Goal: Information Seeking & Learning: Learn about a topic

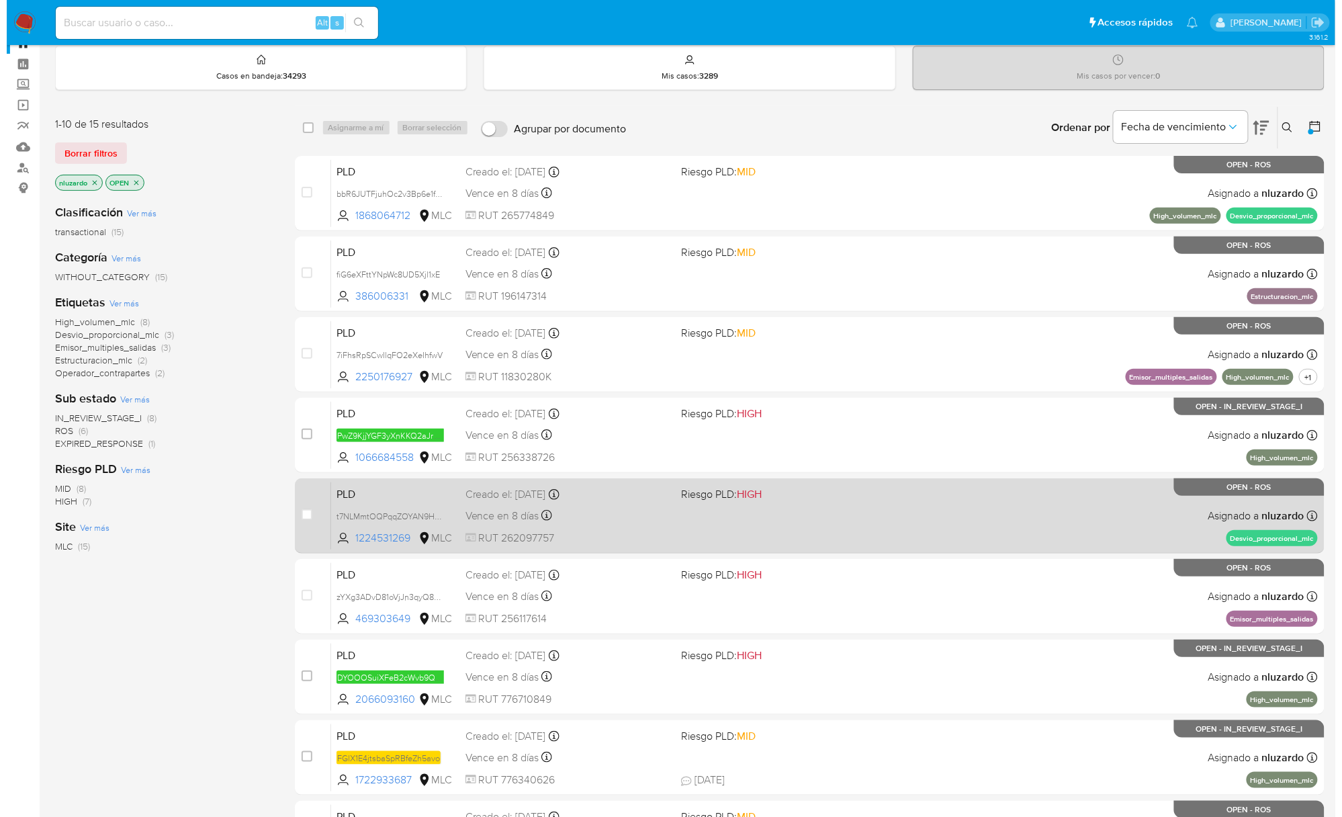
scroll to position [89, 0]
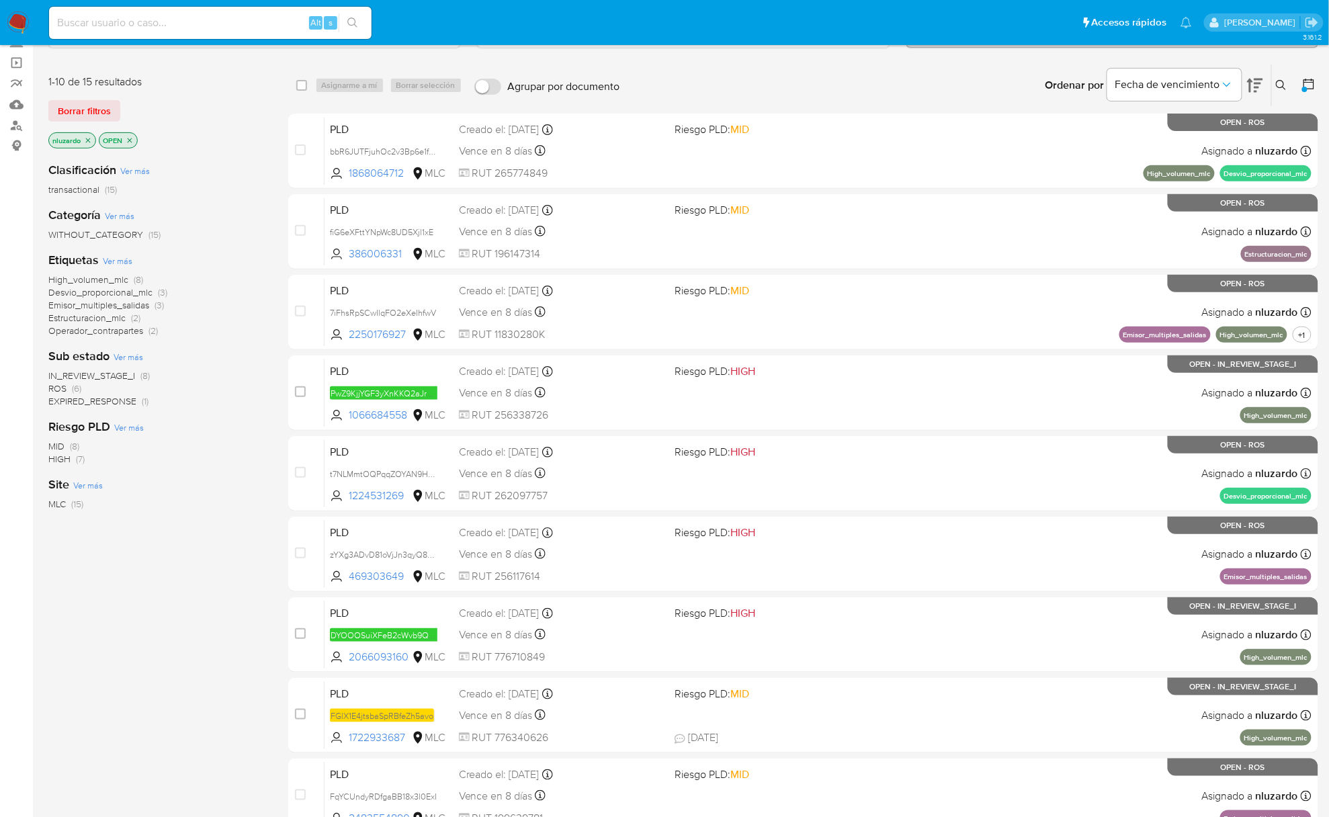
click at [140, 355] on span "Ver más" at bounding box center [129, 357] width 30 height 12
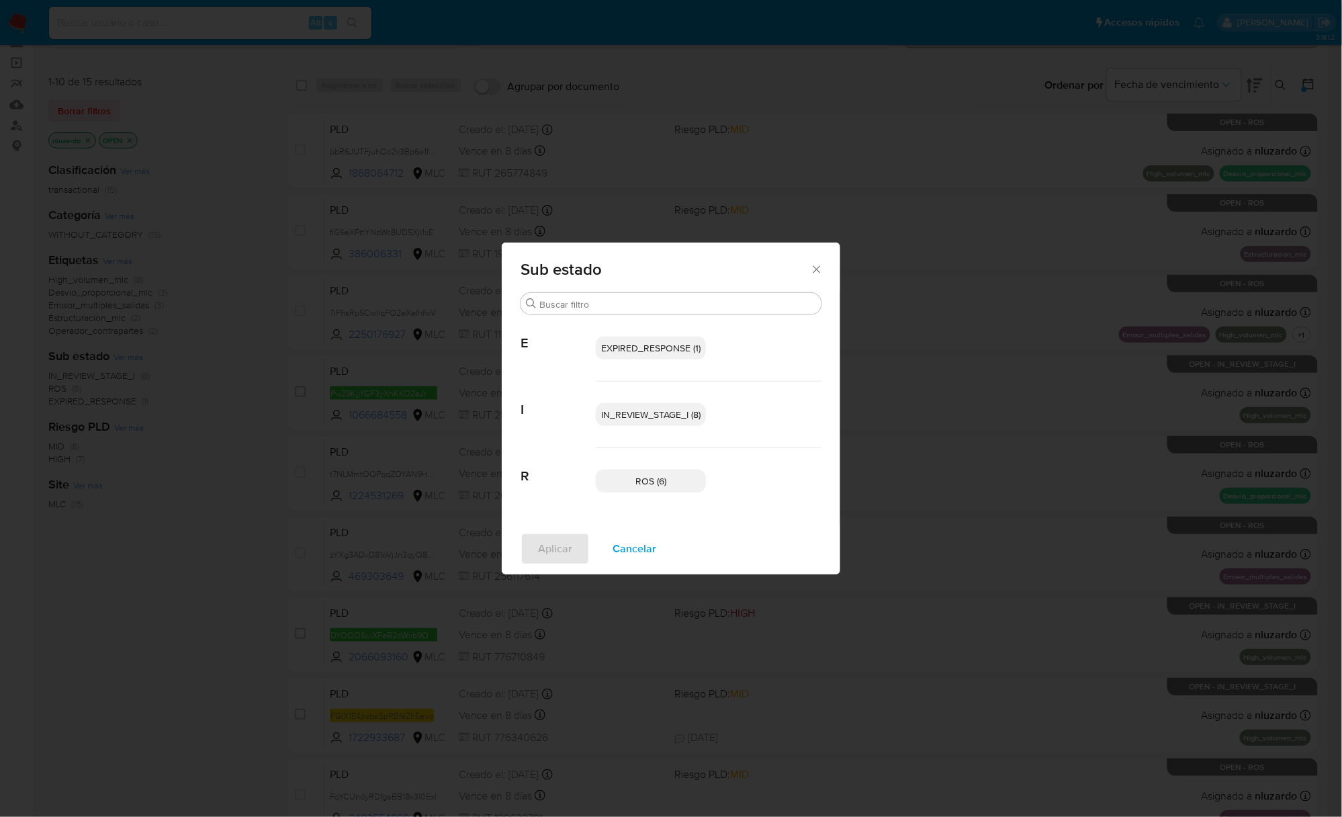
click at [640, 417] on span "IN_REVIEW_STAGE_I (8)" at bounding box center [650, 414] width 99 height 13
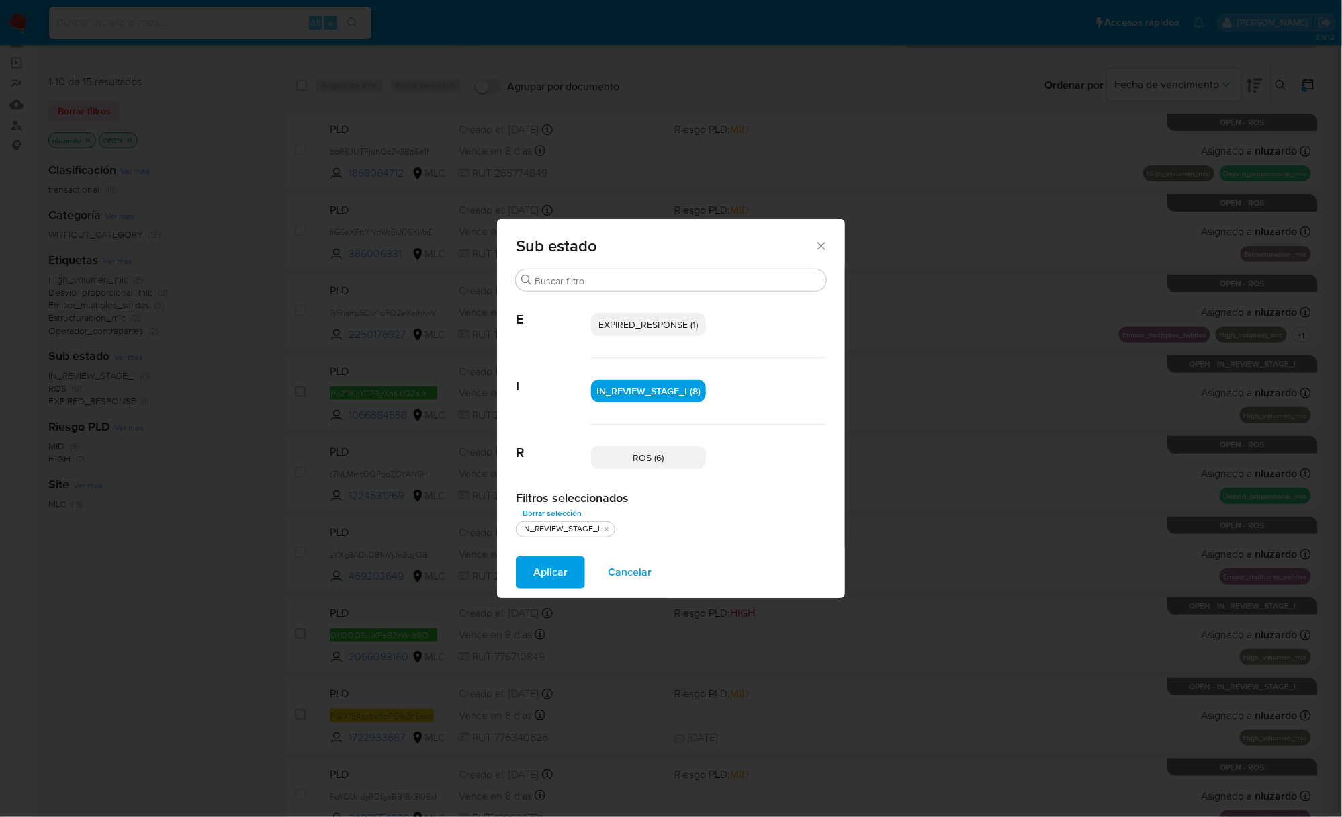
click at [632, 325] on span "EXPIRED_RESPONSE (1)" at bounding box center [648, 324] width 99 height 13
click at [543, 586] on span "Aplicar" at bounding box center [550, 573] width 34 height 30
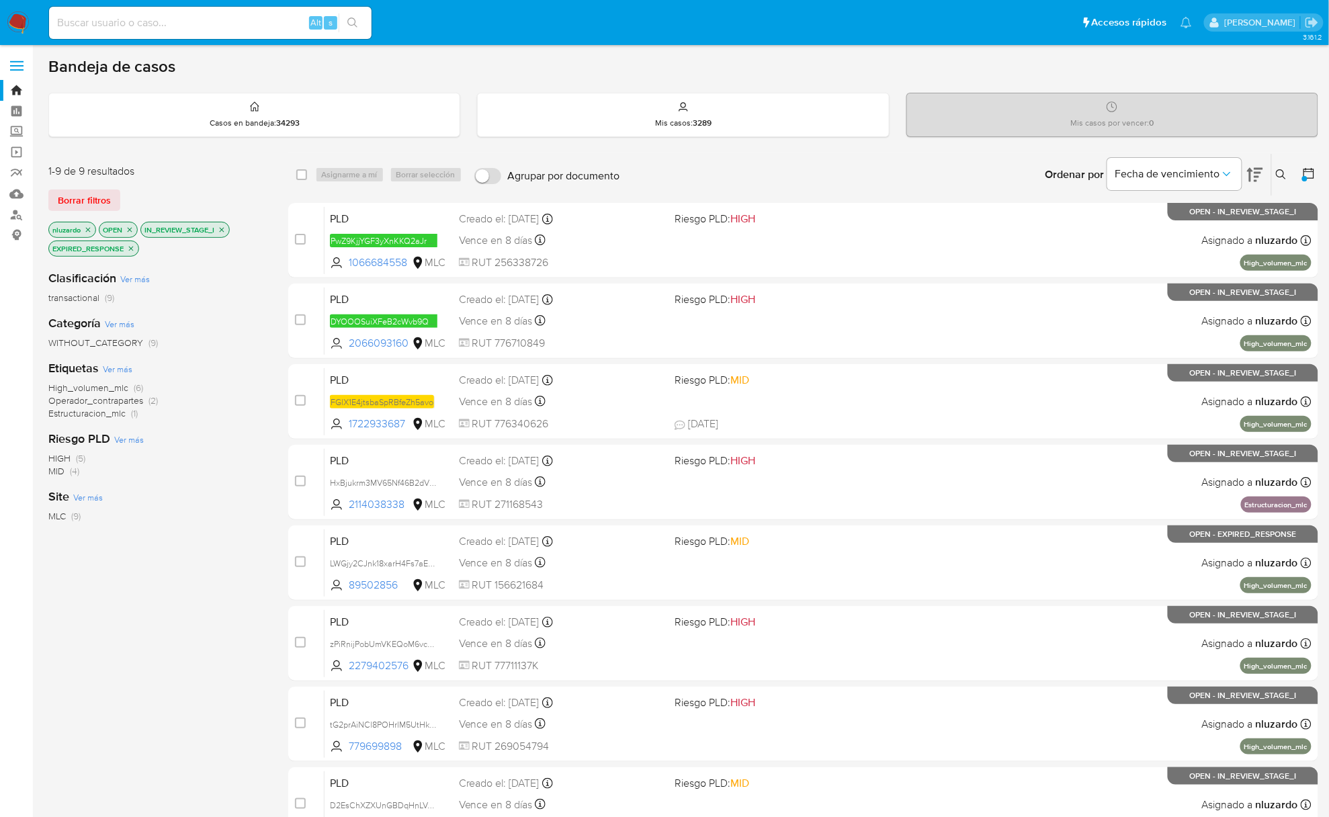
drag, startPoint x: 431, startPoint y: 512, endPoint x: 227, endPoint y: 605, distance: 224.3
click at [232, 606] on div "1-9 de 9 resultados Borrar filtros nluzardo OPEN IN_REVIEW_STAGE_I EXPIRED_RESP…" at bounding box center [683, 562] width 1270 height 818
click at [227, 605] on div "Clasificación Ver más transactional (9) Categoría Ver más WITHOUT_CATEGORY (9) …" at bounding box center [157, 487] width 218 height 457
drag, startPoint x: 407, startPoint y: 506, endPoint x: 202, endPoint y: 597, distance: 224.7
click at [202, 597] on div "1-9 de 9 resultados Borrar filtros nluzardo OPEN IN_REVIEW_STAGE_I EXPIRED_RESP…" at bounding box center [683, 562] width 1270 height 818
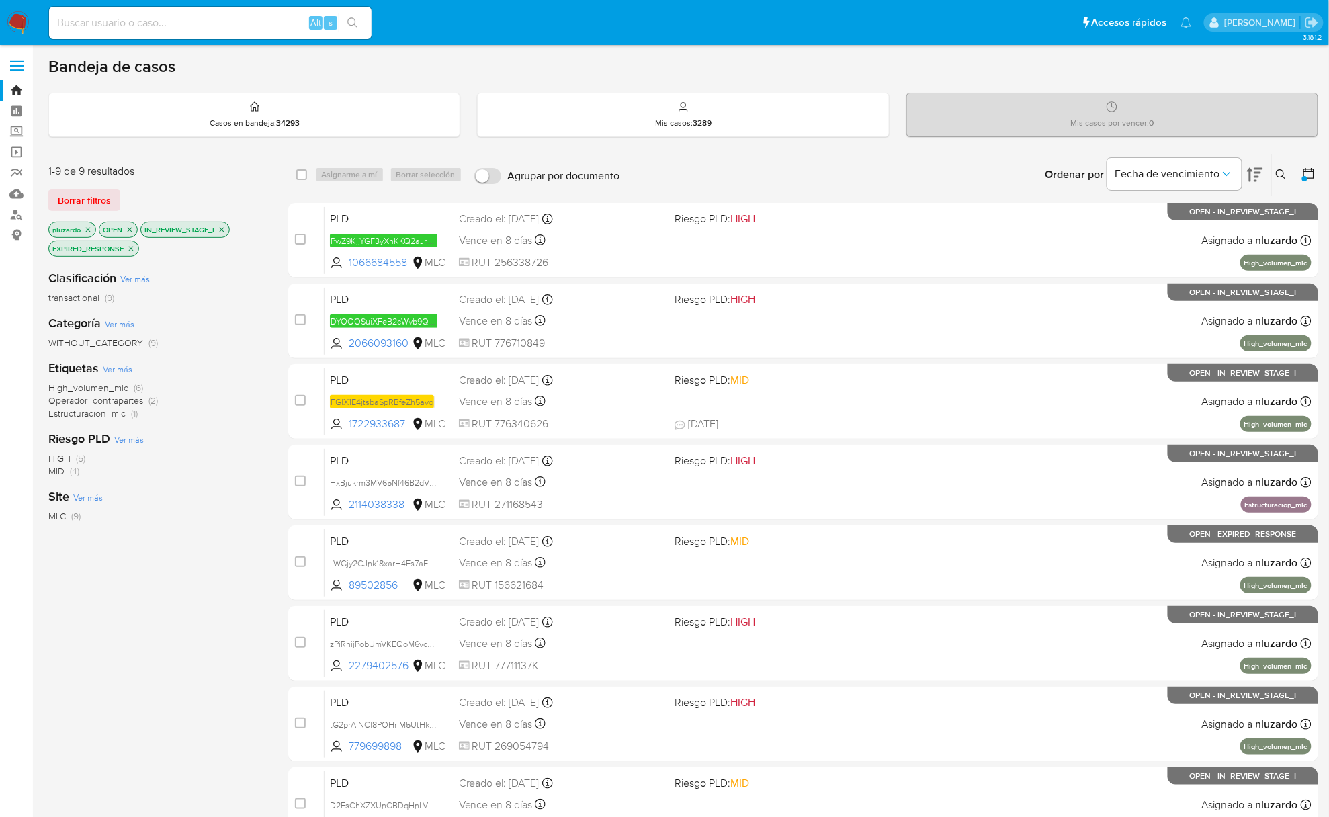
click at [202, 597] on div "Clasificación Ver más transactional (9) Categoría Ver más WITHOUT_CATEGORY (9) …" at bounding box center [157, 487] width 218 height 457
drag, startPoint x: 404, startPoint y: 586, endPoint x: 200, endPoint y: 621, distance: 207.2
click at [200, 621] on div "1-9 de 9 resultados Borrar filtros nluzardo OPEN IN_REVIEW_STAGE_I EXPIRED_RESP…" at bounding box center [683, 562] width 1270 height 818
click at [1284, 169] on icon at bounding box center [1281, 174] width 11 height 11
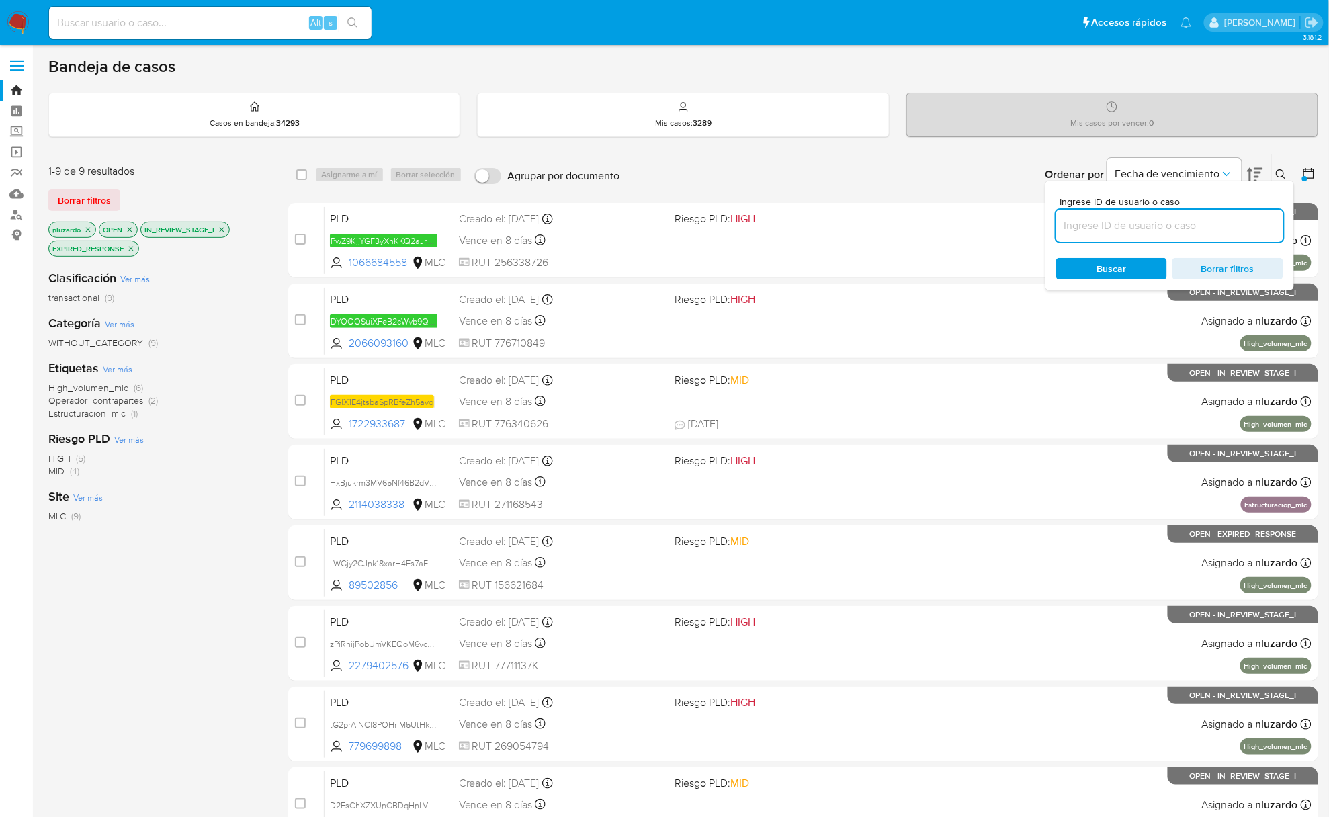
click at [1102, 228] on input at bounding box center [1169, 225] width 227 height 17
type input "89502856"
click at [1105, 267] on span "Buscar" at bounding box center [1112, 268] width 30 height 21
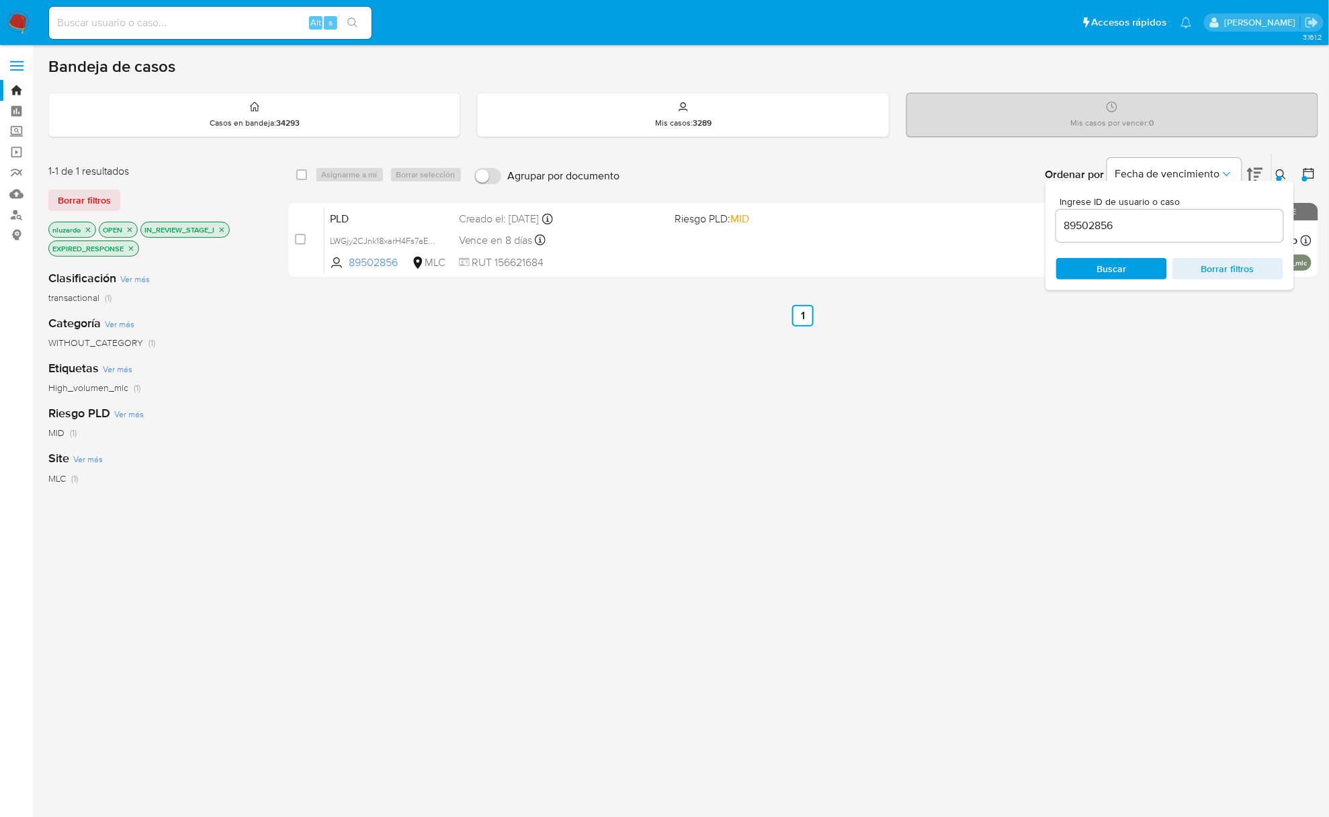
click at [1279, 170] on icon at bounding box center [1281, 174] width 10 height 10
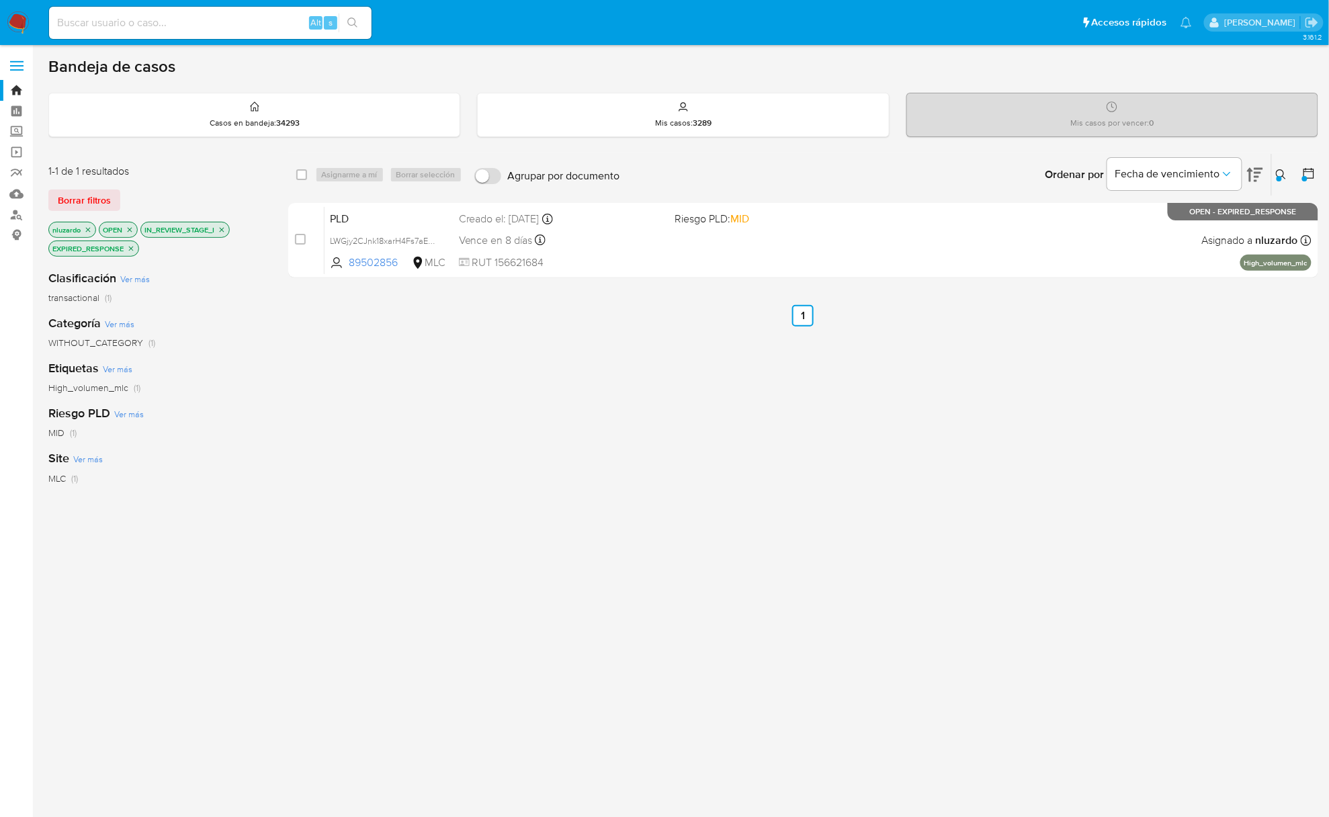
drag, startPoint x: 1043, startPoint y: 403, endPoint x: 1039, endPoint y: 396, distance: 8.8
click at [1043, 403] on div "select-all-cases-checkbox Asignarme a mí Borrar selección Agrupar por documento…" at bounding box center [803, 466] width 1030 height 627
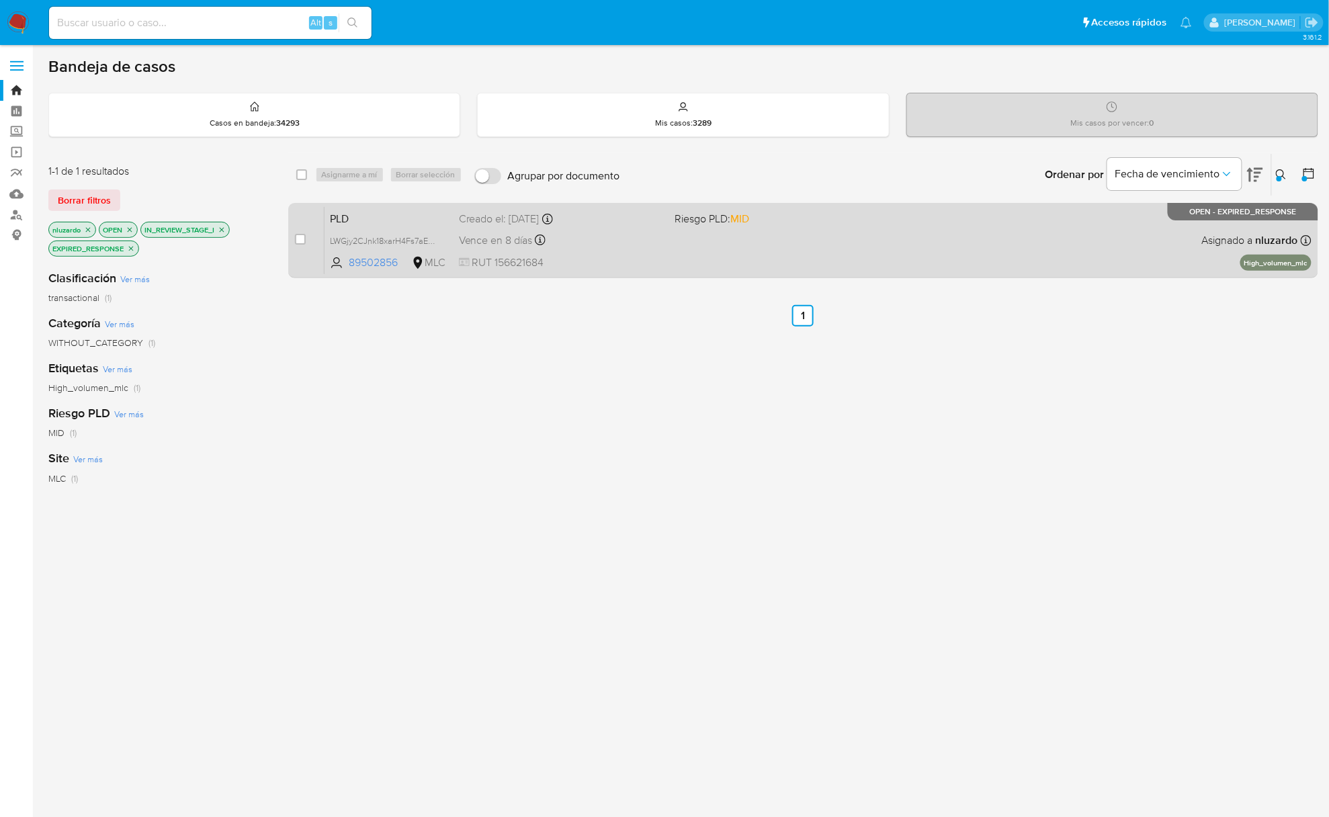
click at [1014, 259] on div "PLD LWGjy2CJnk18xarH4Fs7aEGH 89502856 MLC Riesgo PLD: MID Creado el: [DATE] Cre…" at bounding box center [817, 240] width 987 height 68
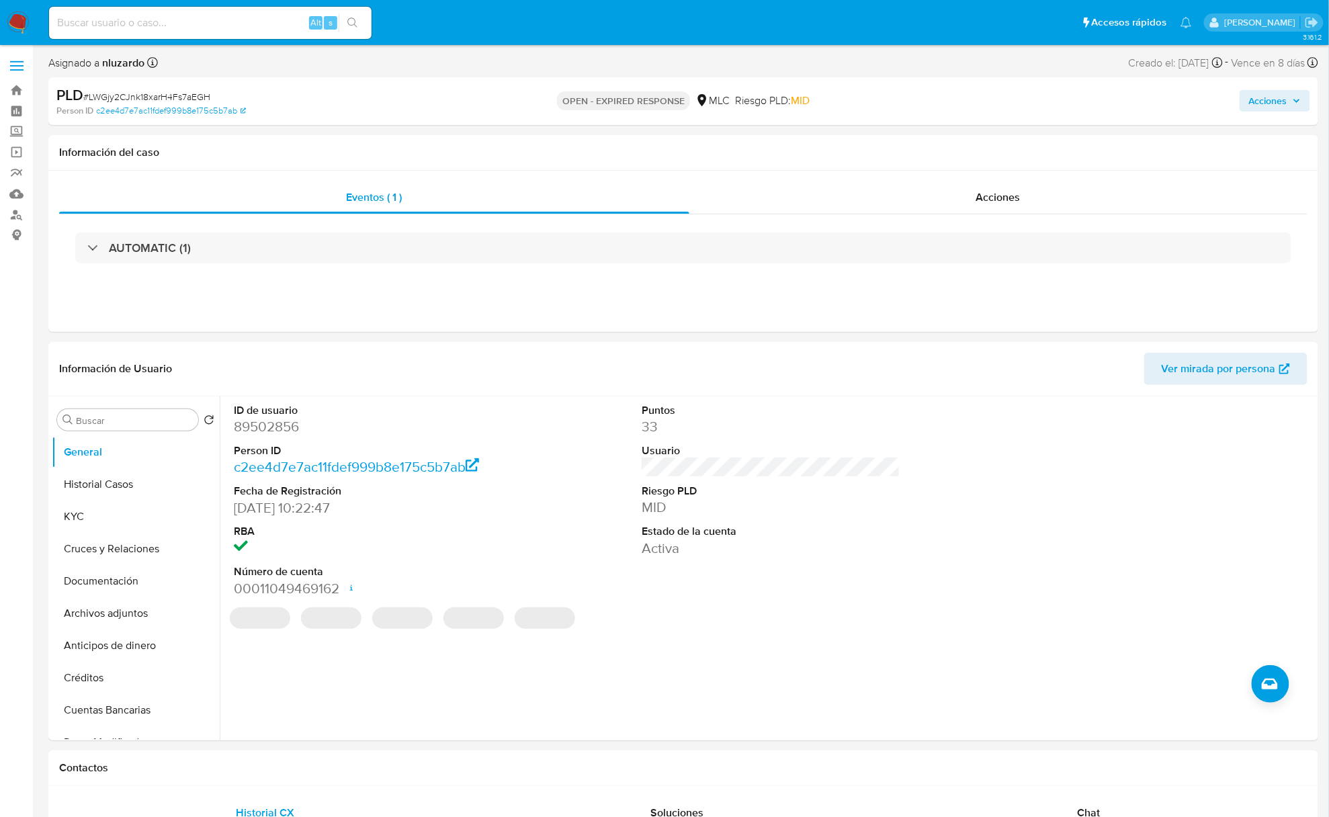
select select "10"
click at [214, 32] on div "Alt s" at bounding box center [210, 23] width 322 height 32
click at [216, 24] on input at bounding box center [210, 22] width 322 height 17
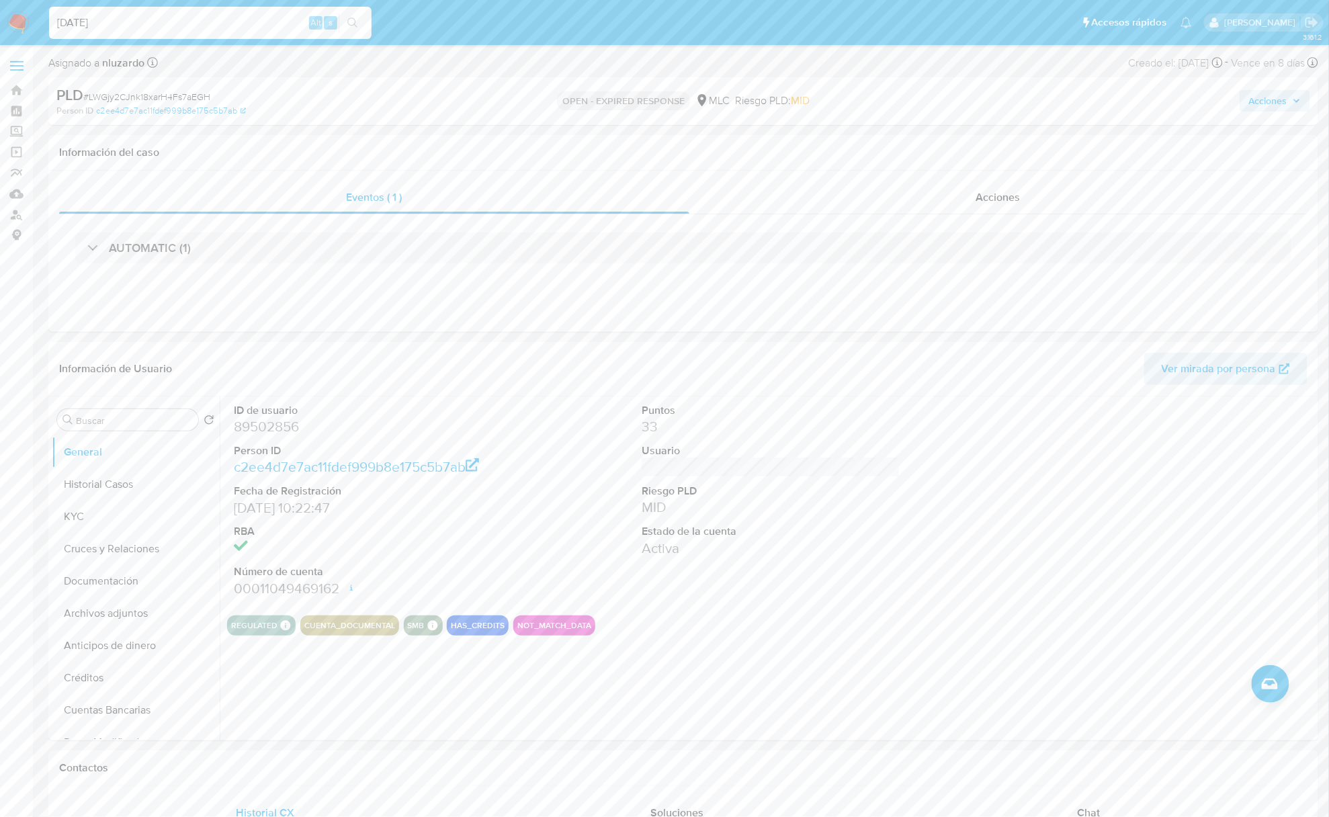
type input "02/10/2025"
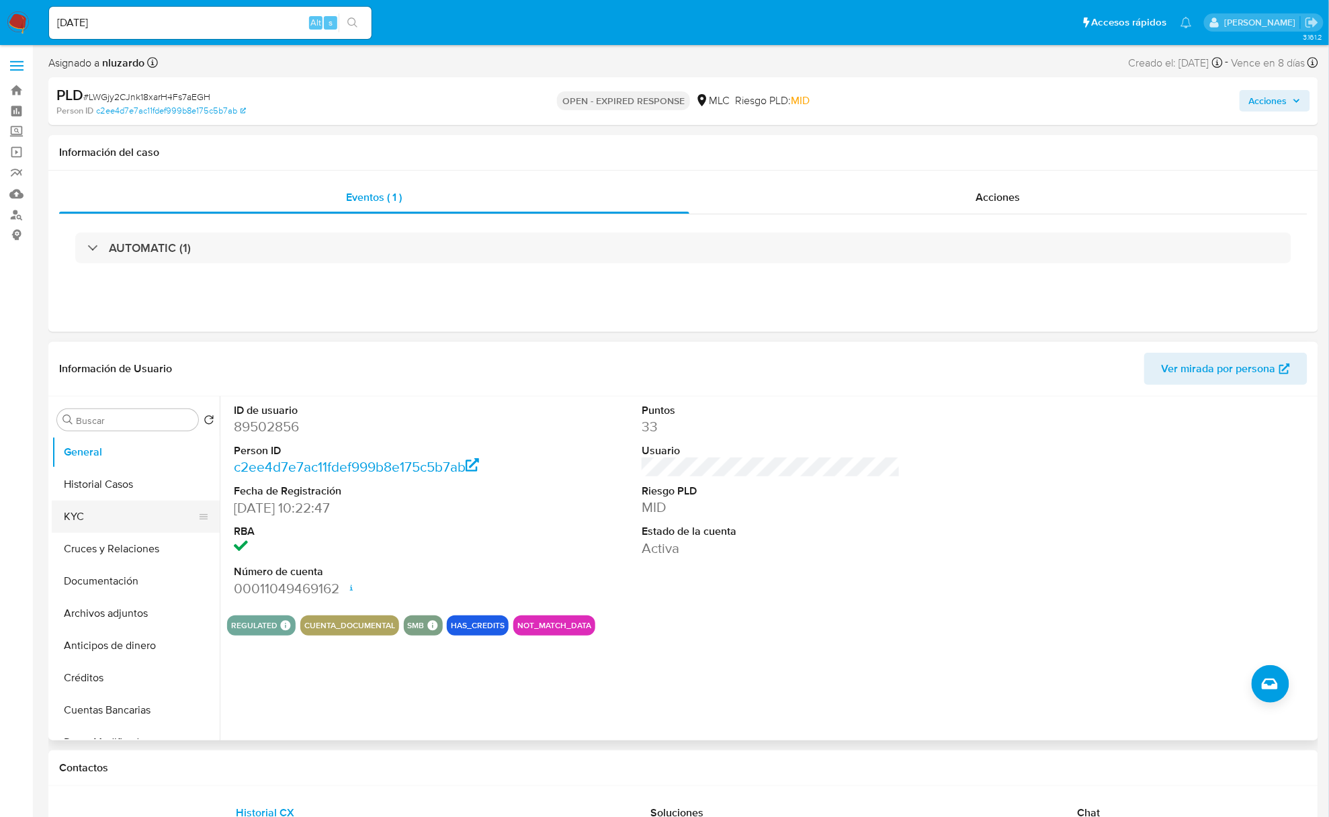
click at [90, 532] on button "KYC" at bounding box center [130, 516] width 157 height 32
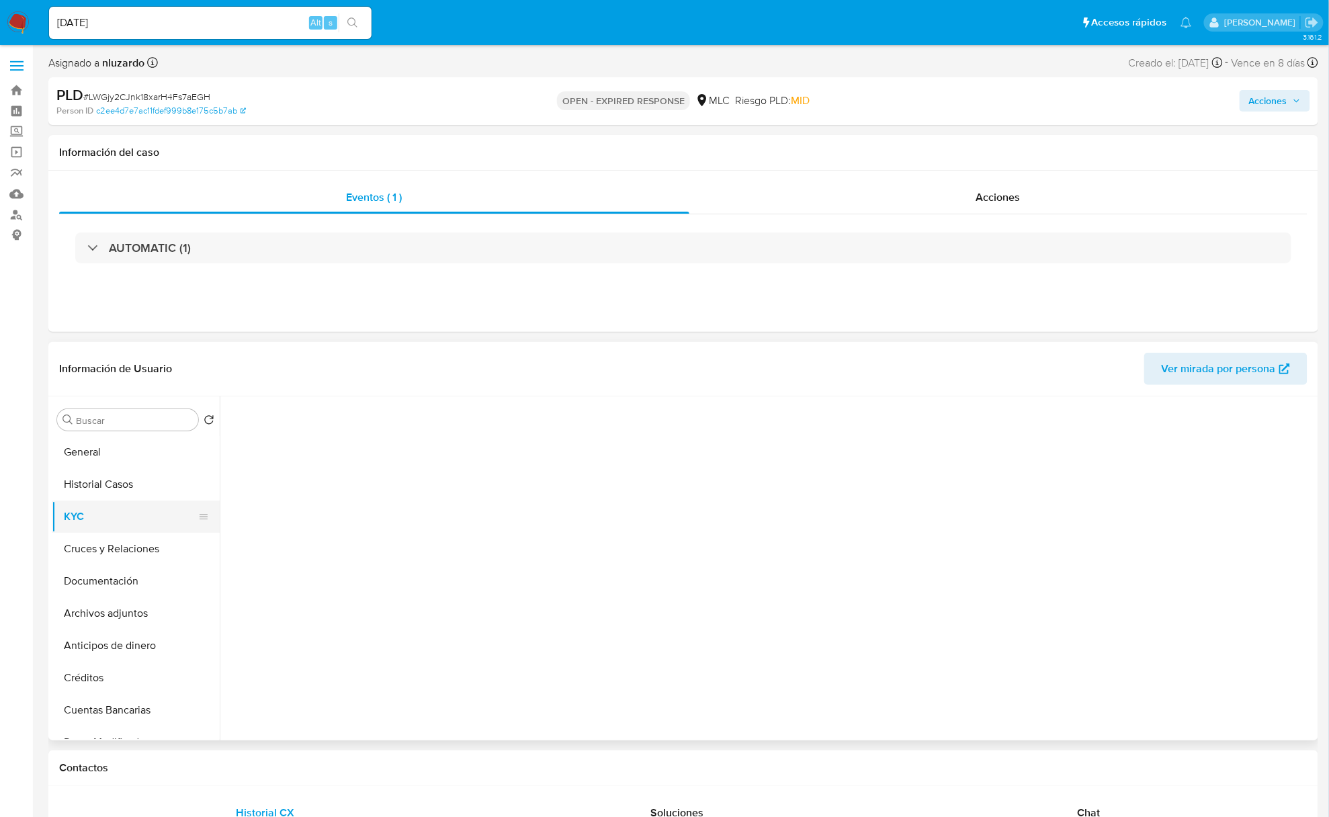
click at [92, 520] on button "KYC" at bounding box center [130, 516] width 157 height 32
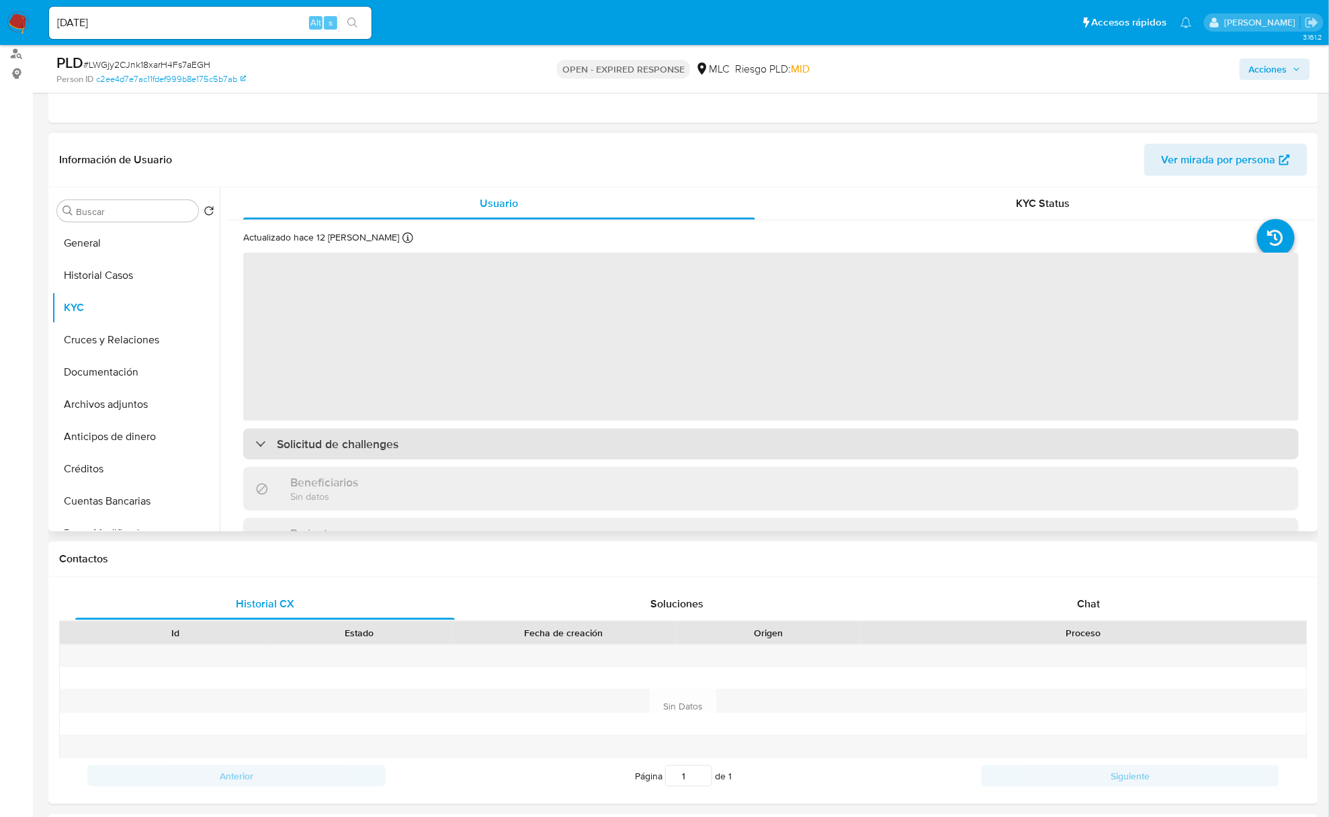
scroll to position [179, 0]
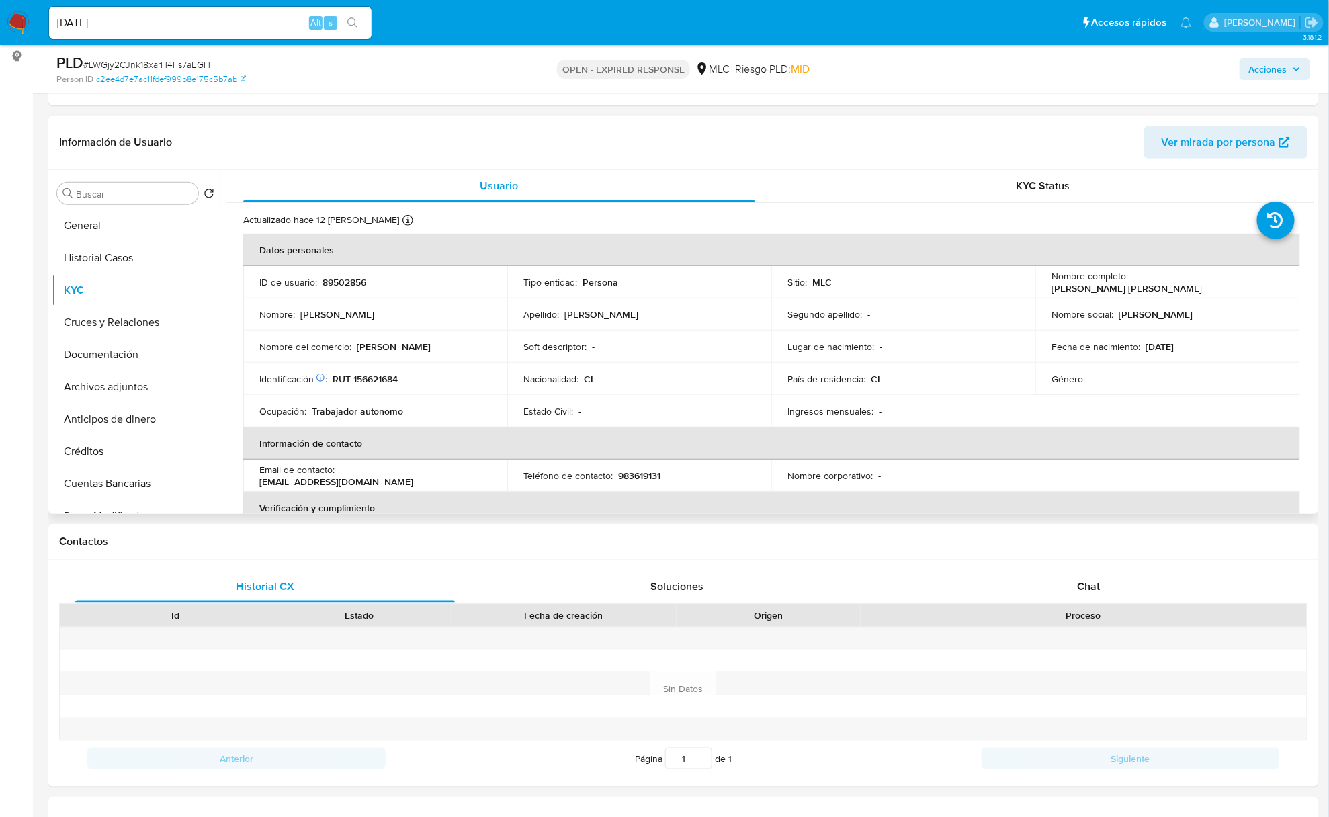
click at [1059, 288] on p "Tamara Francisca Mac-Pherson Zúñiga" at bounding box center [1126, 288] width 150 height 12
drag, startPoint x: 1154, startPoint y: 286, endPoint x: 1225, endPoint y: 291, distance: 71.4
click at [1225, 291] on div "Nombre completo : Tamara Francisca Mac-Pherson Zúñiga" at bounding box center [1167, 282] width 232 height 24
copy p "Tamara Francisca Mac-Pherson Zúñiga"
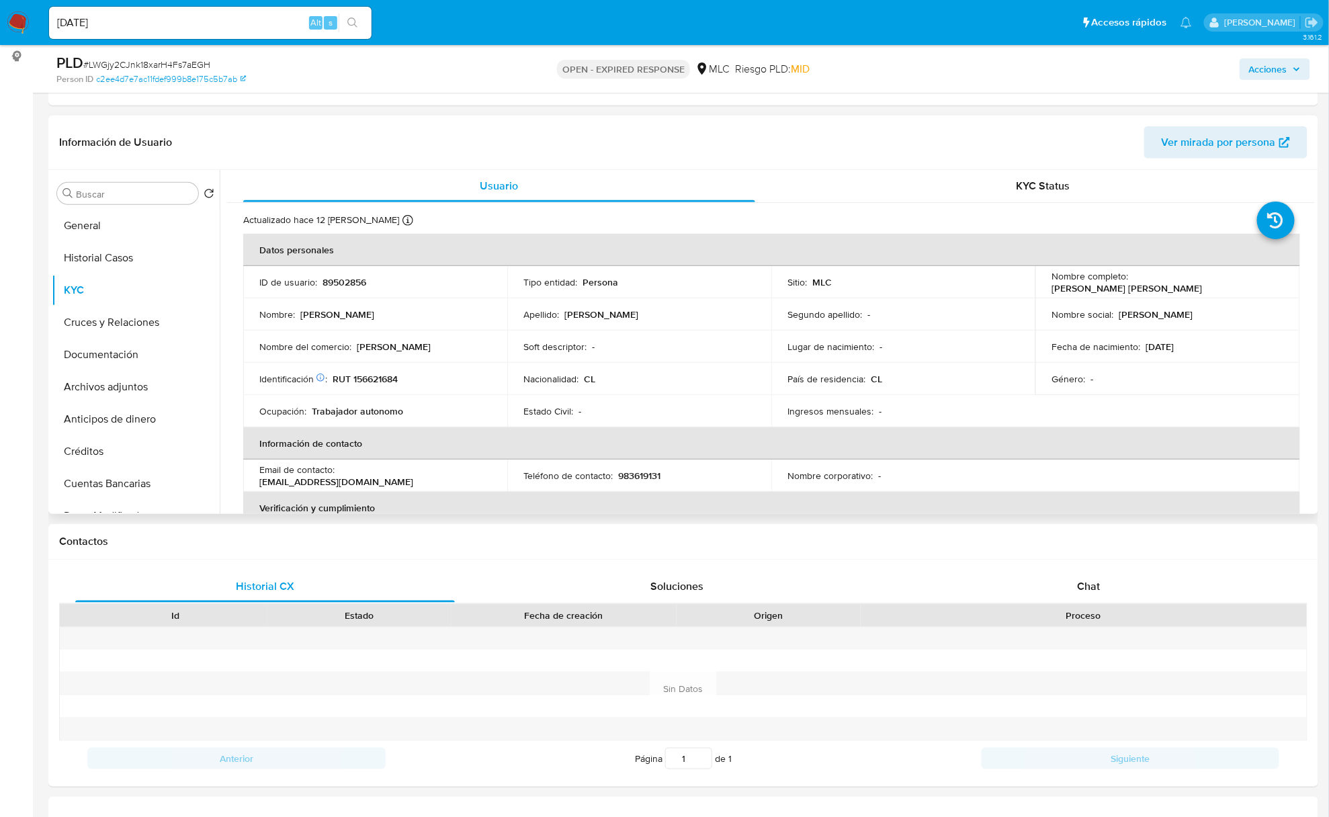
click at [418, 347] on div "Nombre del comercio : Amanda Moda" at bounding box center [375, 347] width 232 height 12
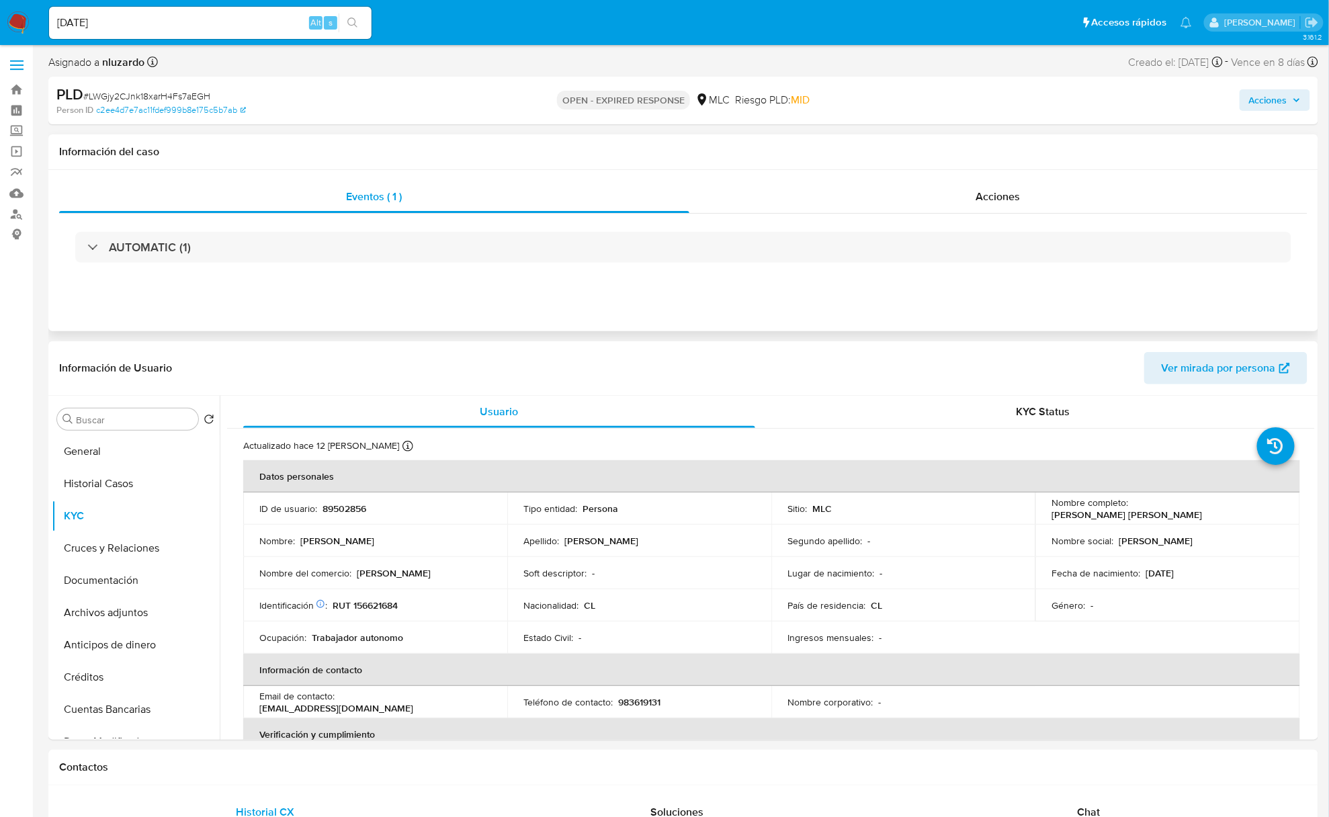
scroll to position [0, 0]
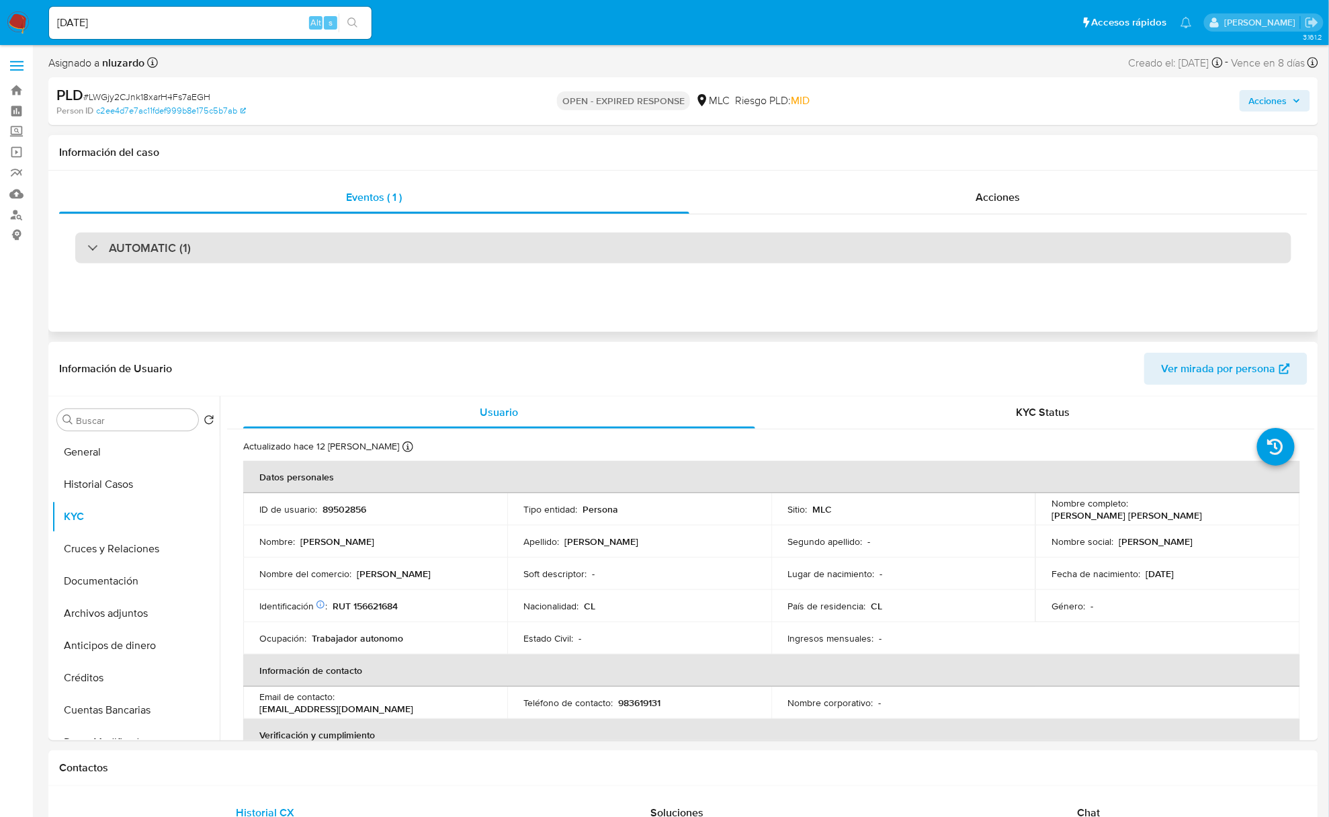
click at [197, 259] on div "AUTOMATIC (1)" at bounding box center [683, 247] width 1216 height 31
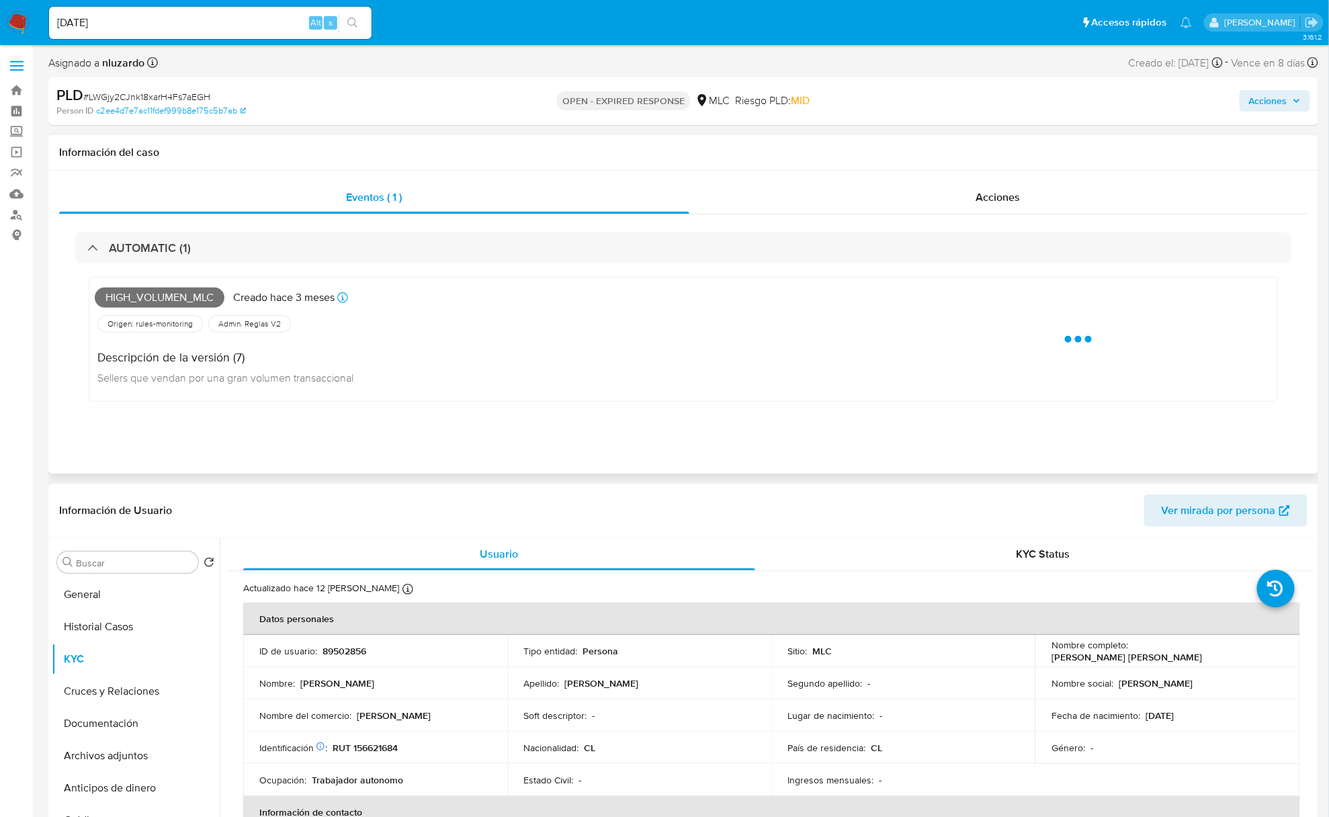
click at [161, 302] on span "High_volumen_mlc" at bounding box center [160, 298] width 130 height 20
copy span "High_volumen_mlc"
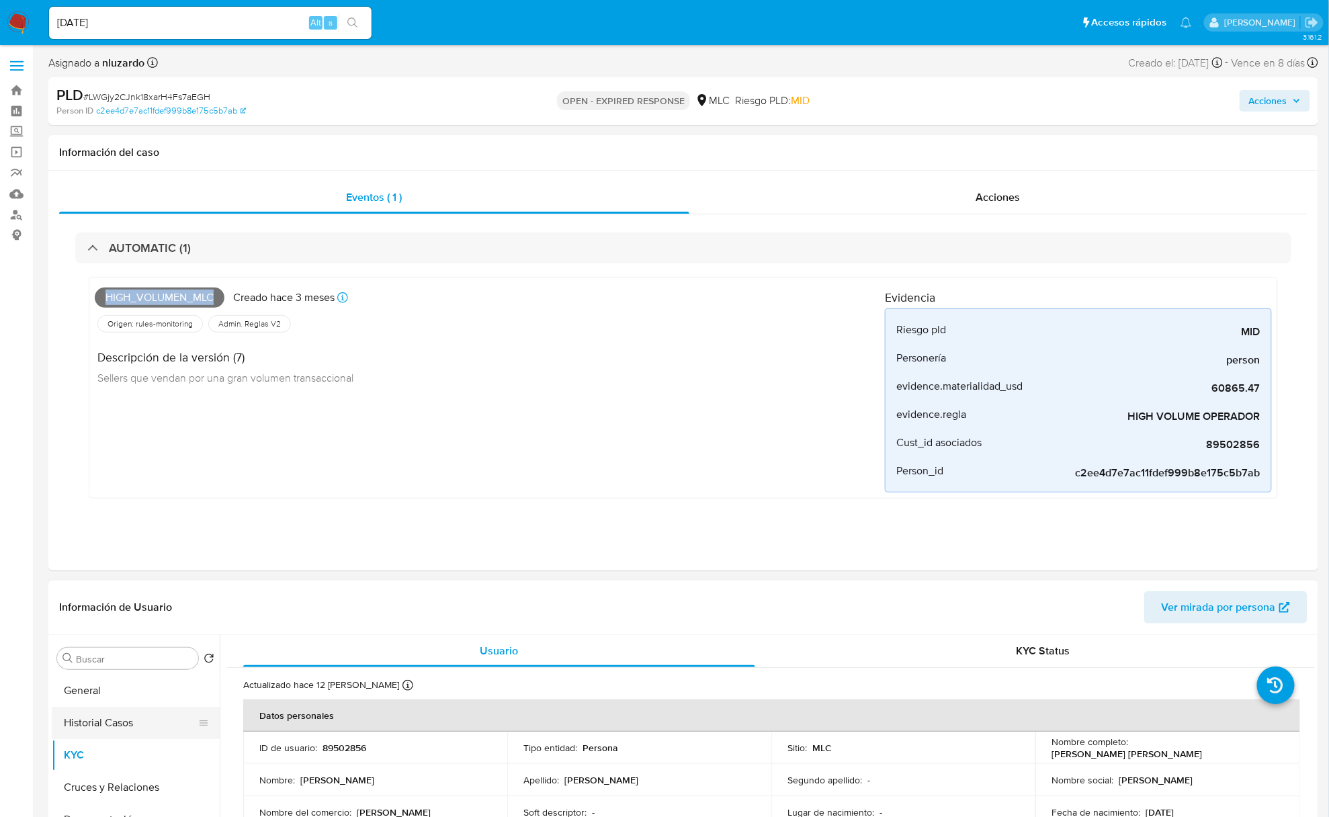
click at [101, 730] on button "Historial Casos" at bounding box center [130, 723] width 157 height 32
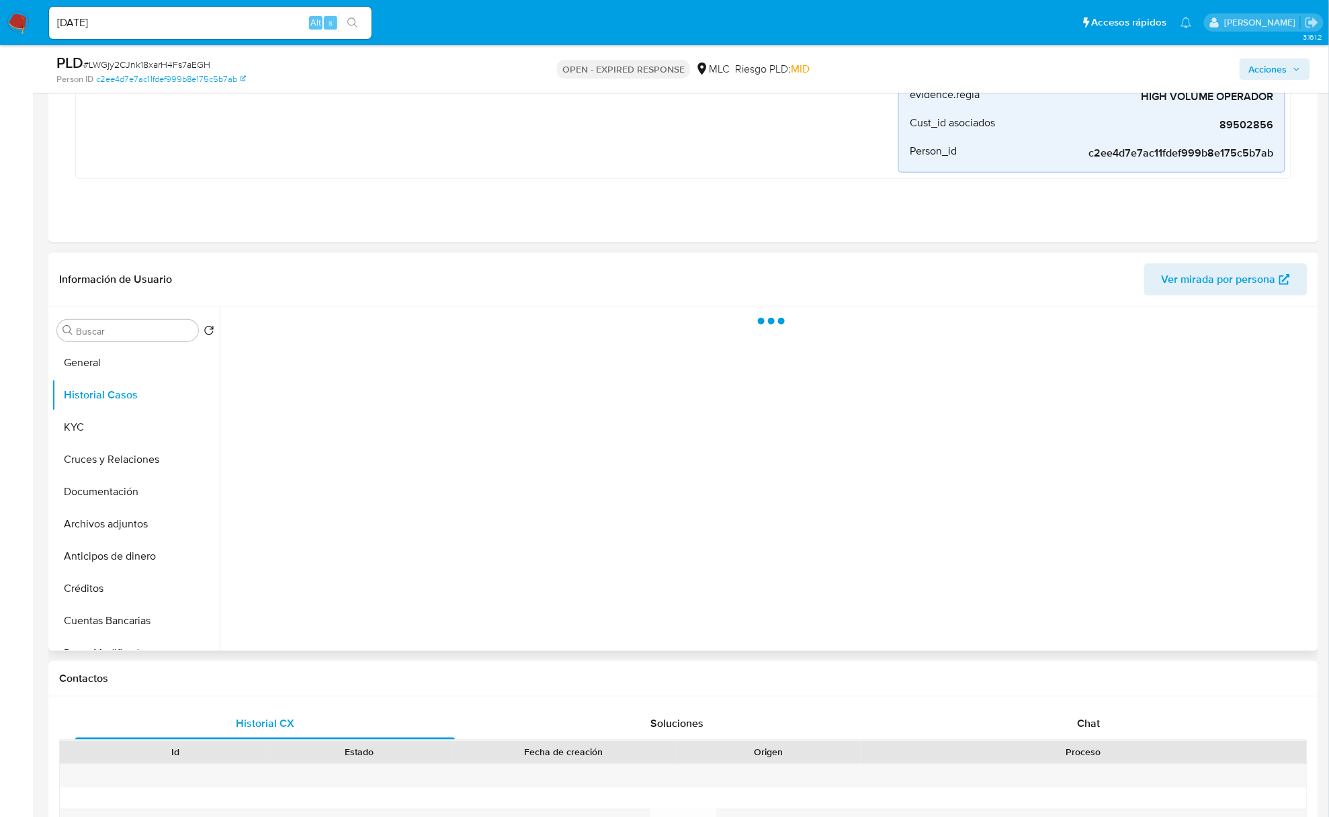
scroll to position [269, 0]
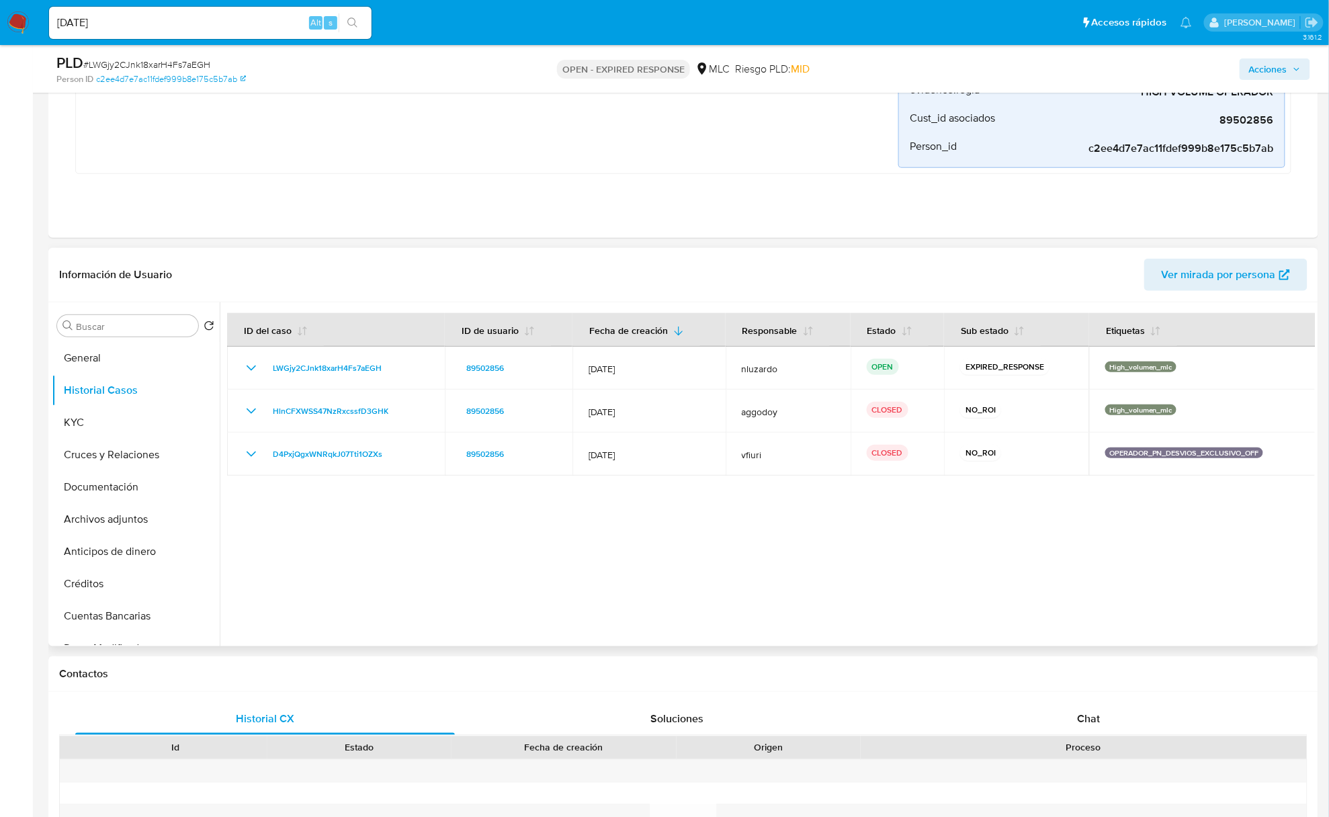
drag, startPoint x: 984, startPoint y: 521, endPoint x: 904, endPoint y: 519, distance: 80.0
click at [904, 519] on div at bounding box center [767, 474] width 1095 height 344
drag, startPoint x: 931, startPoint y: 551, endPoint x: 729, endPoint y: 594, distance: 206.7
click at [738, 613] on div at bounding box center [767, 474] width 1095 height 344
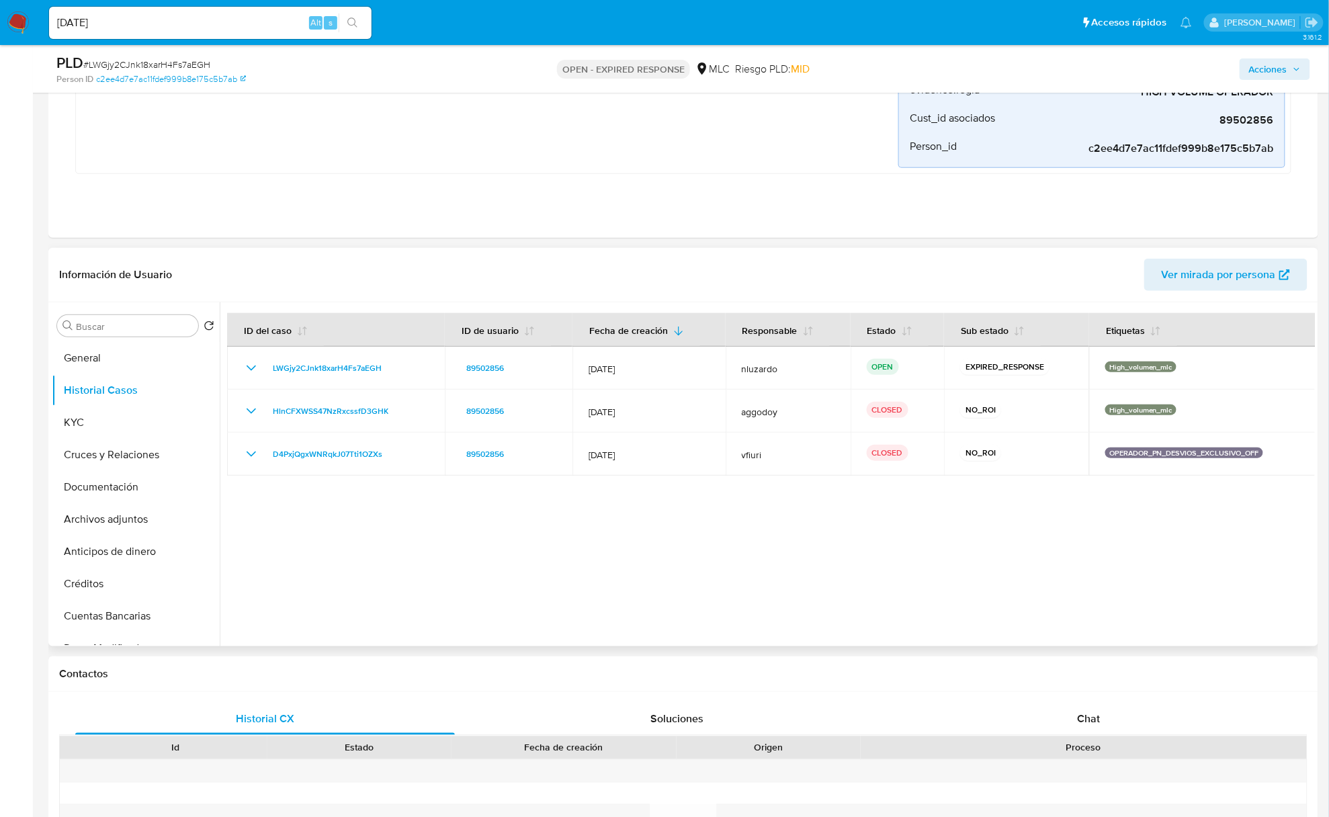
click at [729, 595] on div at bounding box center [767, 474] width 1095 height 344
click at [926, 536] on div at bounding box center [767, 474] width 1095 height 344
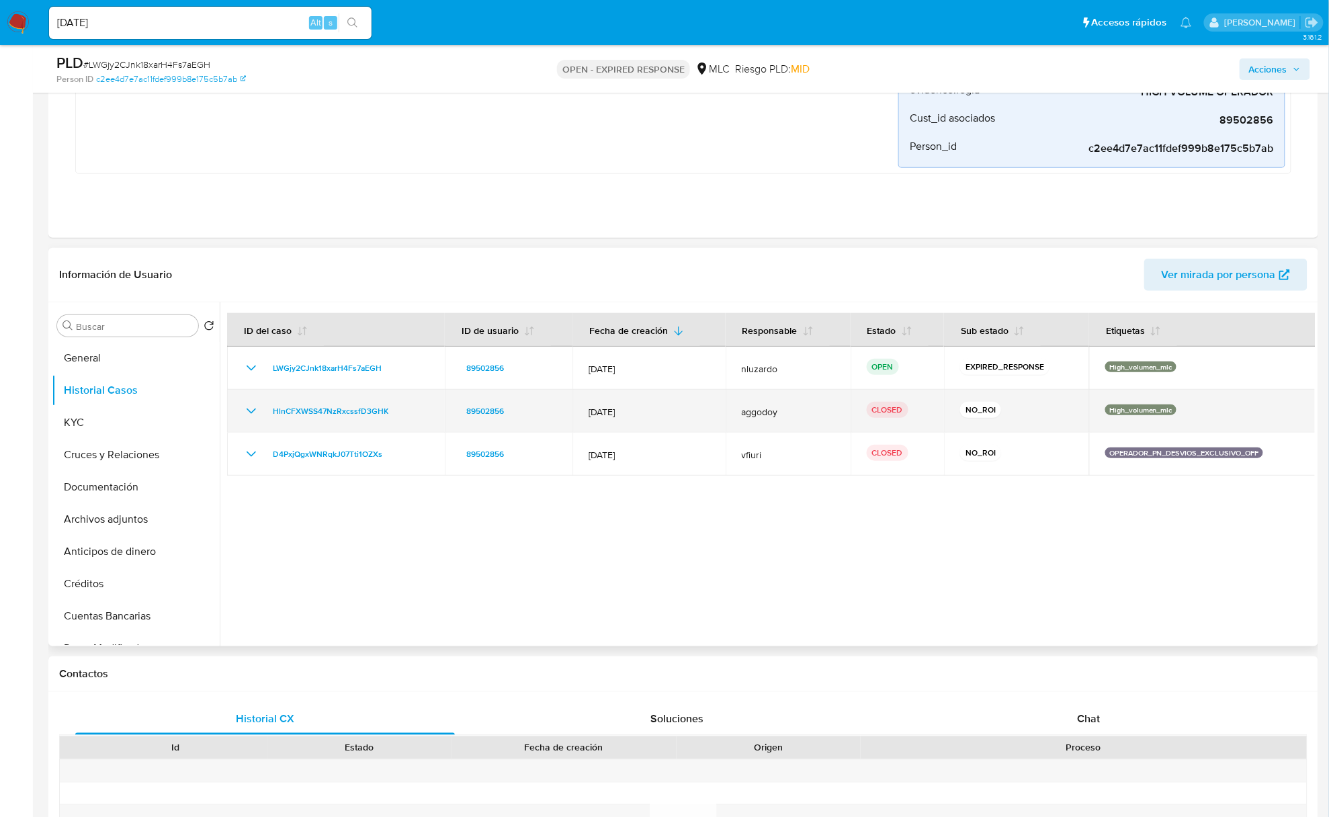
click at [240, 422] on td "HlnCFXWSS47NzRxcssfD3GHK" at bounding box center [336, 411] width 218 height 43
click at [246, 414] on icon "Mostrar/Ocultar" at bounding box center [251, 411] width 16 height 16
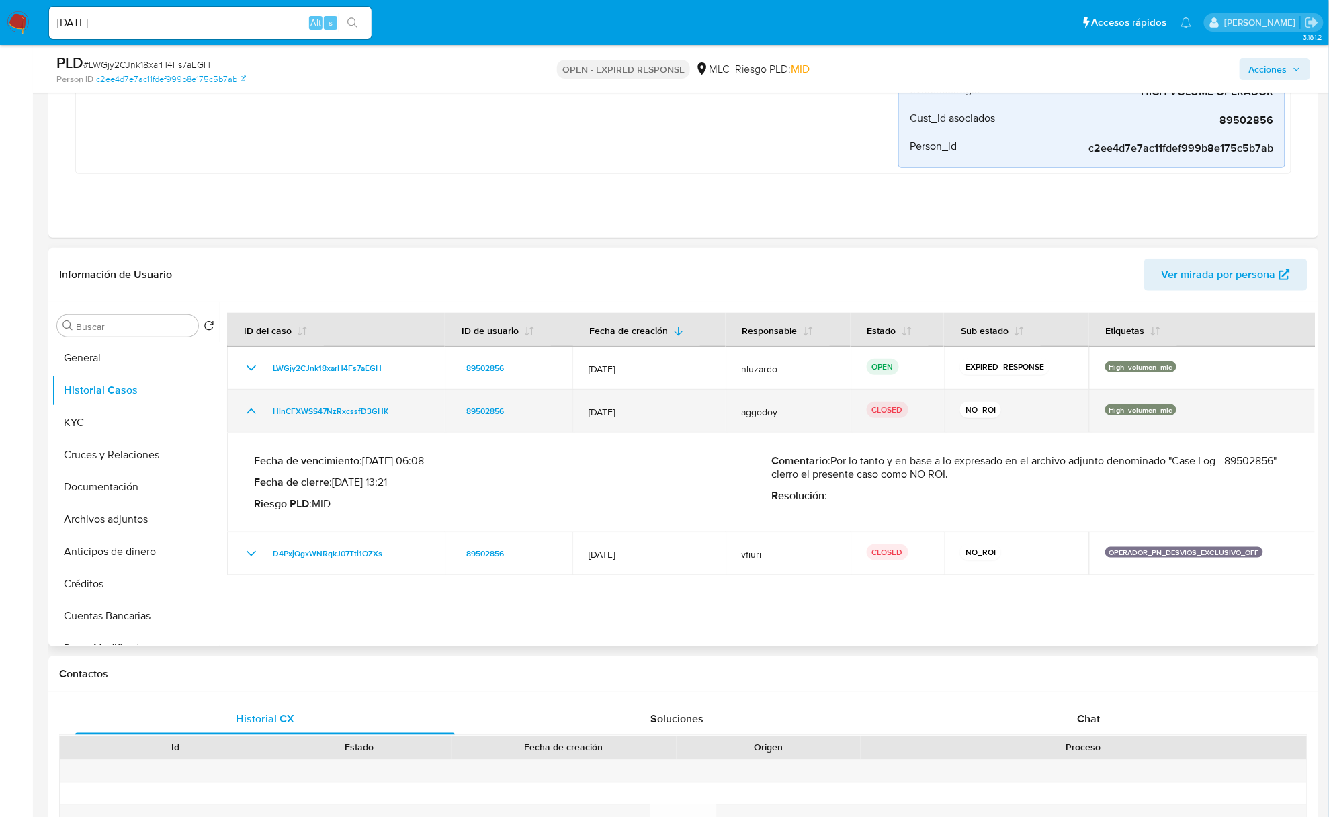
click at [246, 414] on icon "Mostrar/Ocultar" at bounding box center [251, 411] width 16 height 16
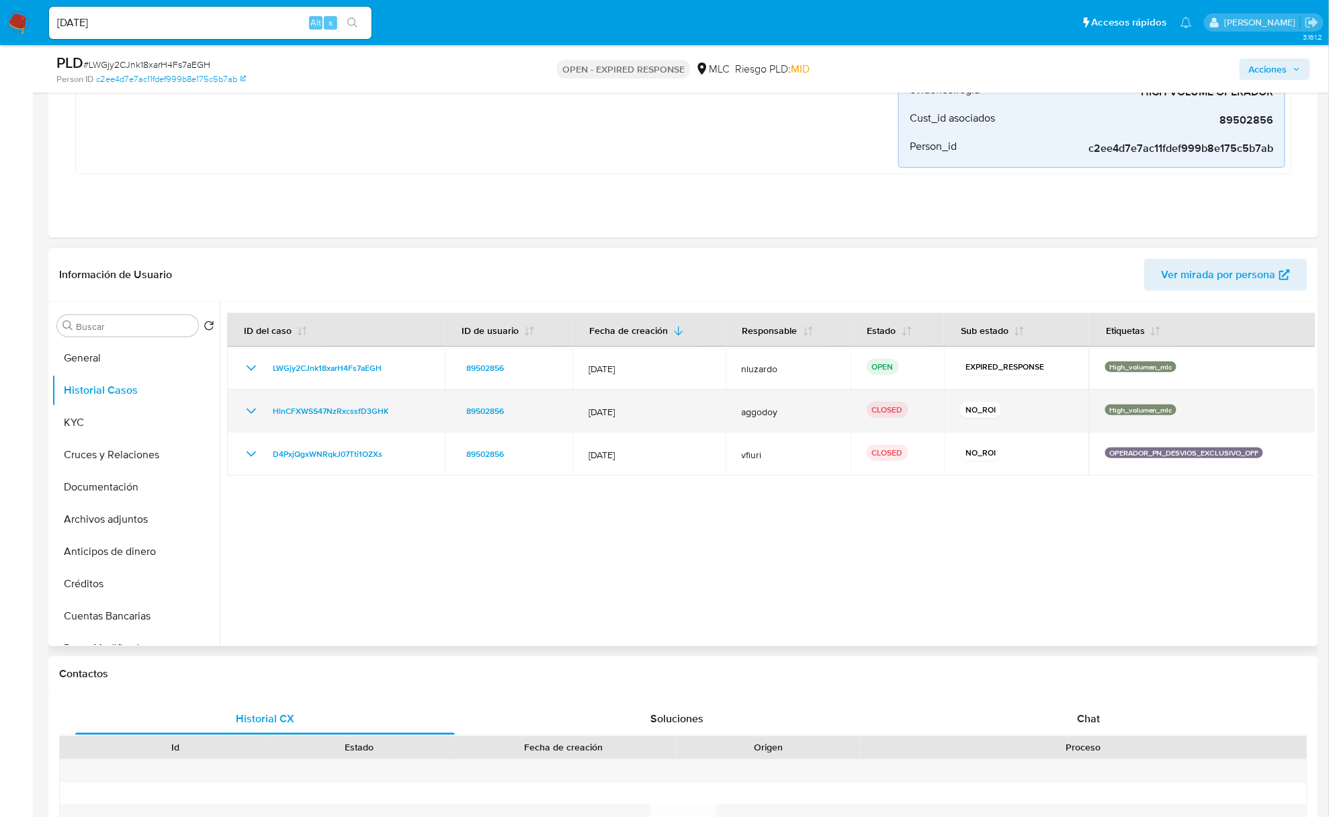
click at [251, 412] on icon "Mostrar/Ocultar" at bounding box center [251, 411] width 16 height 16
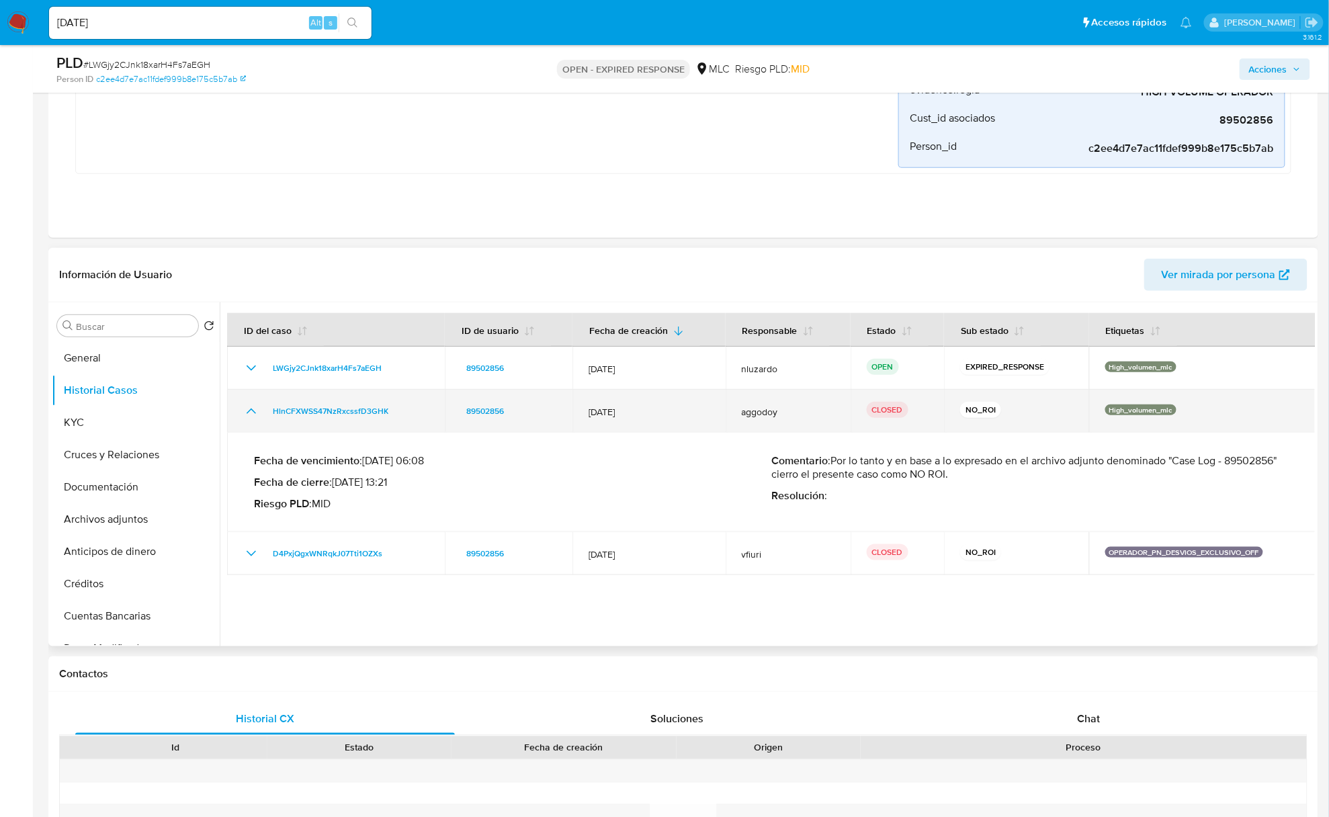
click at [251, 412] on icon "Mostrar/Ocultar" at bounding box center [251, 411] width 16 height 16
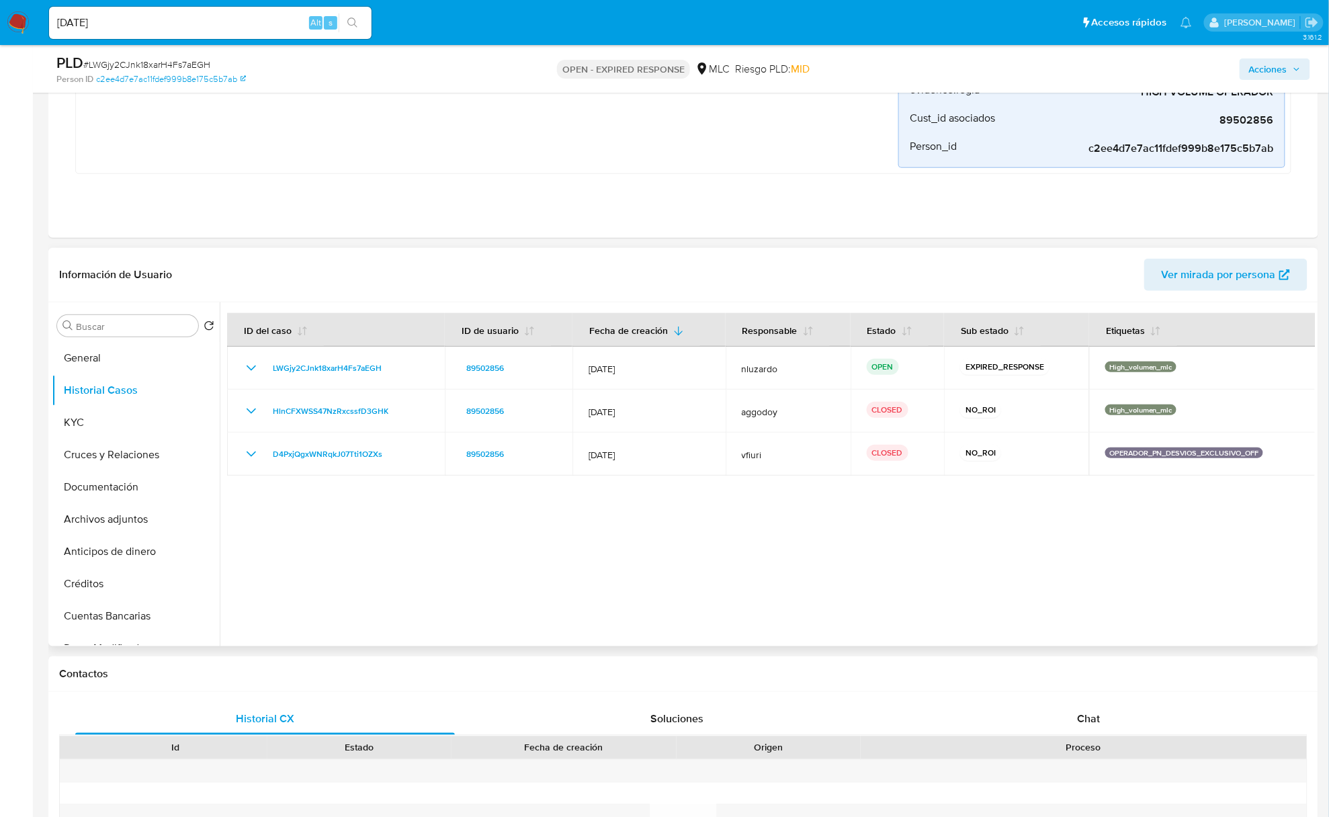
drag, startPoint x: 605, startPoint y: 576, endPoint x: 1008, endPoint y: 572, distance: 403.8
click at [1009, 576] on div at bounding box center [767, 474] width 1095 height 344
click at [665, 576] on div at bounding box center [767, 474] width 1095 height 344
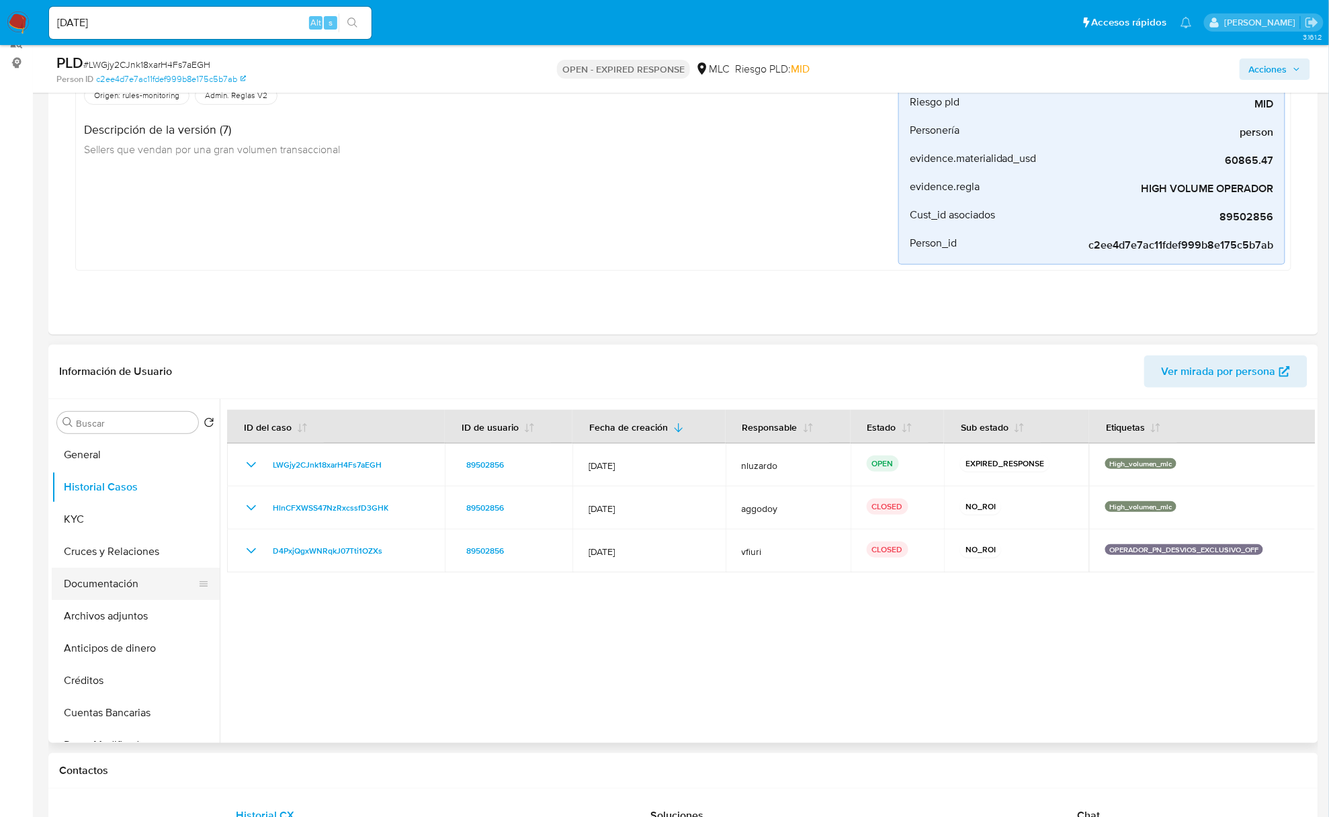
scroll to position [179, 0]
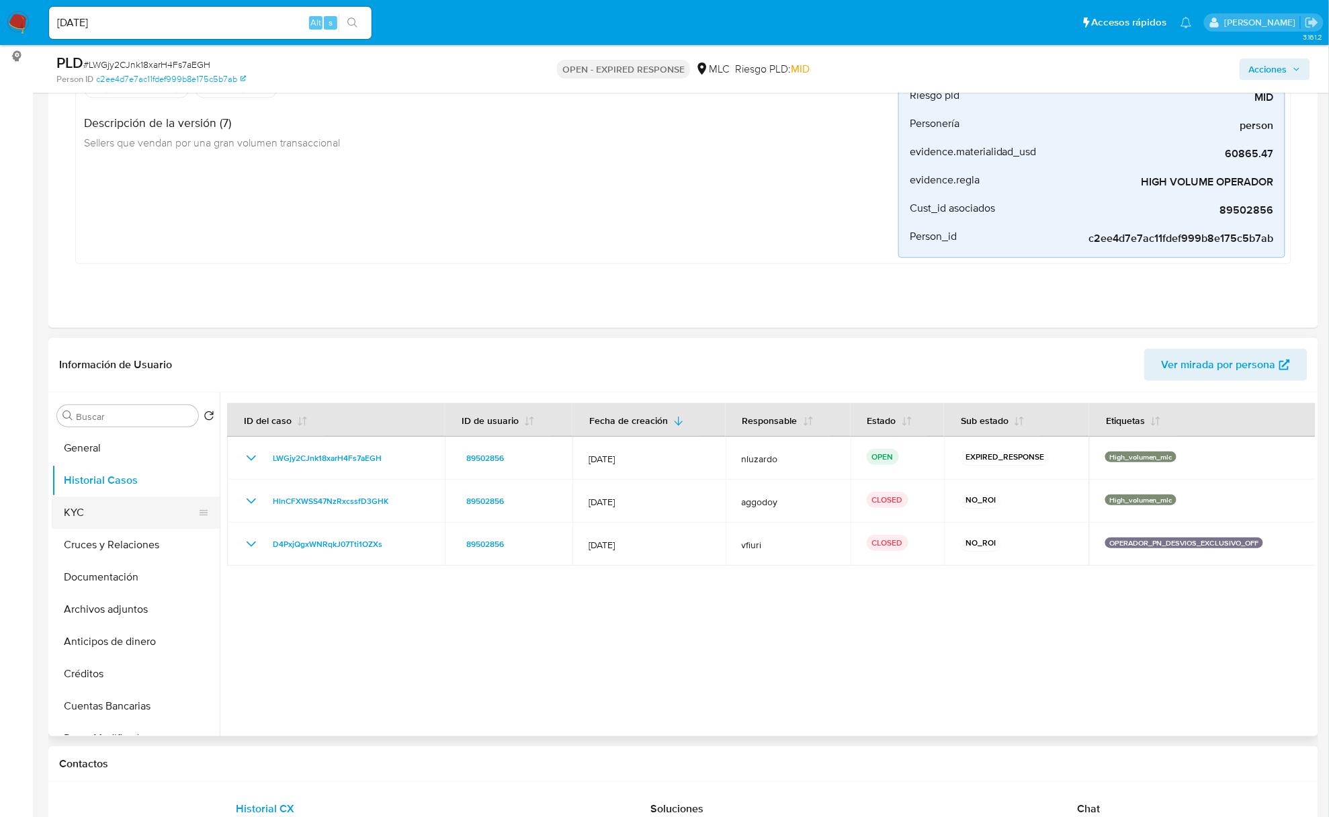
click at [116, 516] on button "KYC" at bounding box center [130, 512] width 157 height 32
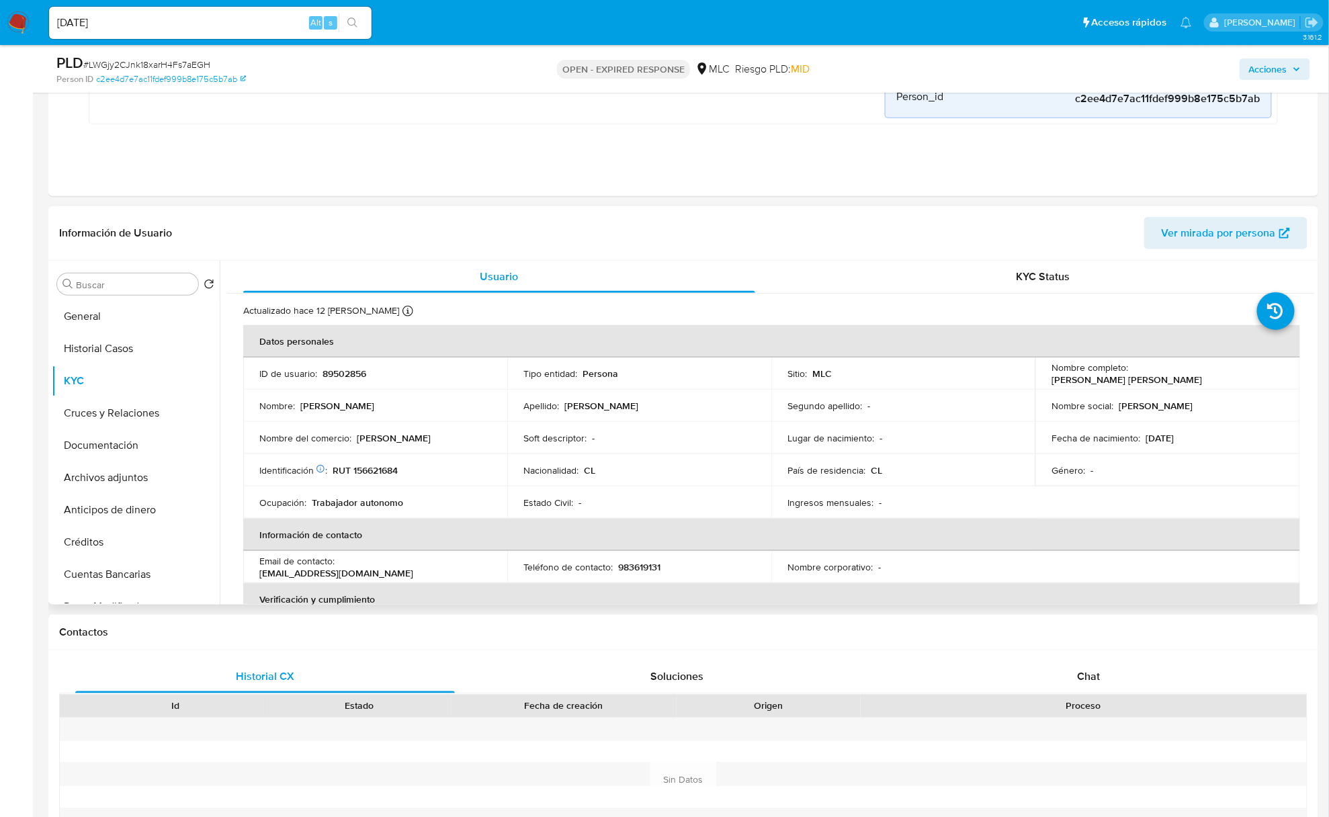
scroll to position [358, 0]
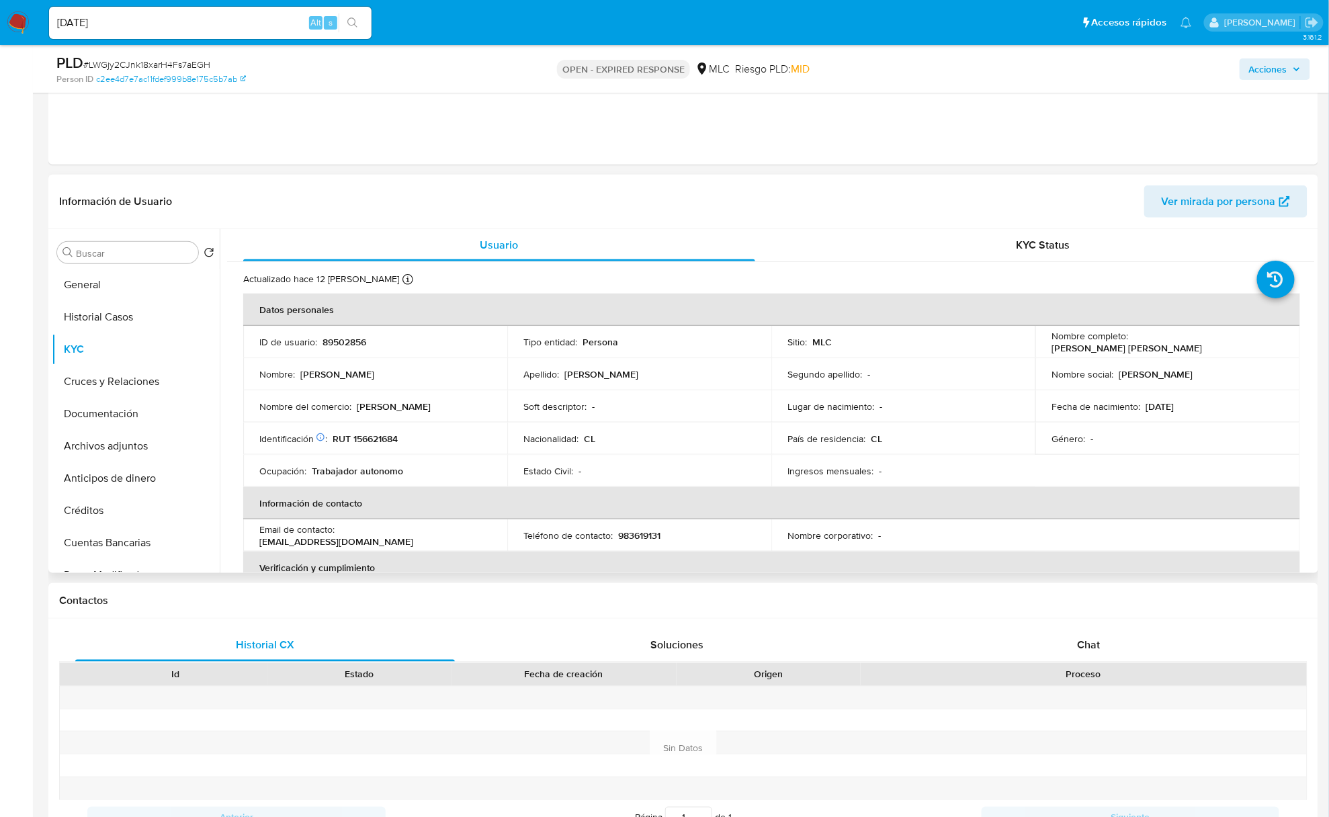
click at [1062, 352] on p "Tamara Francisca Mac-Pherson Zúñiga" at bounding box center [1126, 348] width 150 height 12
click at [1064, 352] on p "Tamara Francisca Mac-Pherson Zúñiga" at bounding box center [1126, 348] width 150 height 12
drag, startPoint x: 1115, startPoint y: 355, endPoint x: 1223, endPoint y: 355, distance: 108.2
click at [1223, 355] on td "Nombre completo : Tamara Francisca Mac-Pherson Zúñiga" at bounding box center [1167, 342] width 264 height 32
copy p "Tamara Francisca Mac-Pherson Zúñiga"
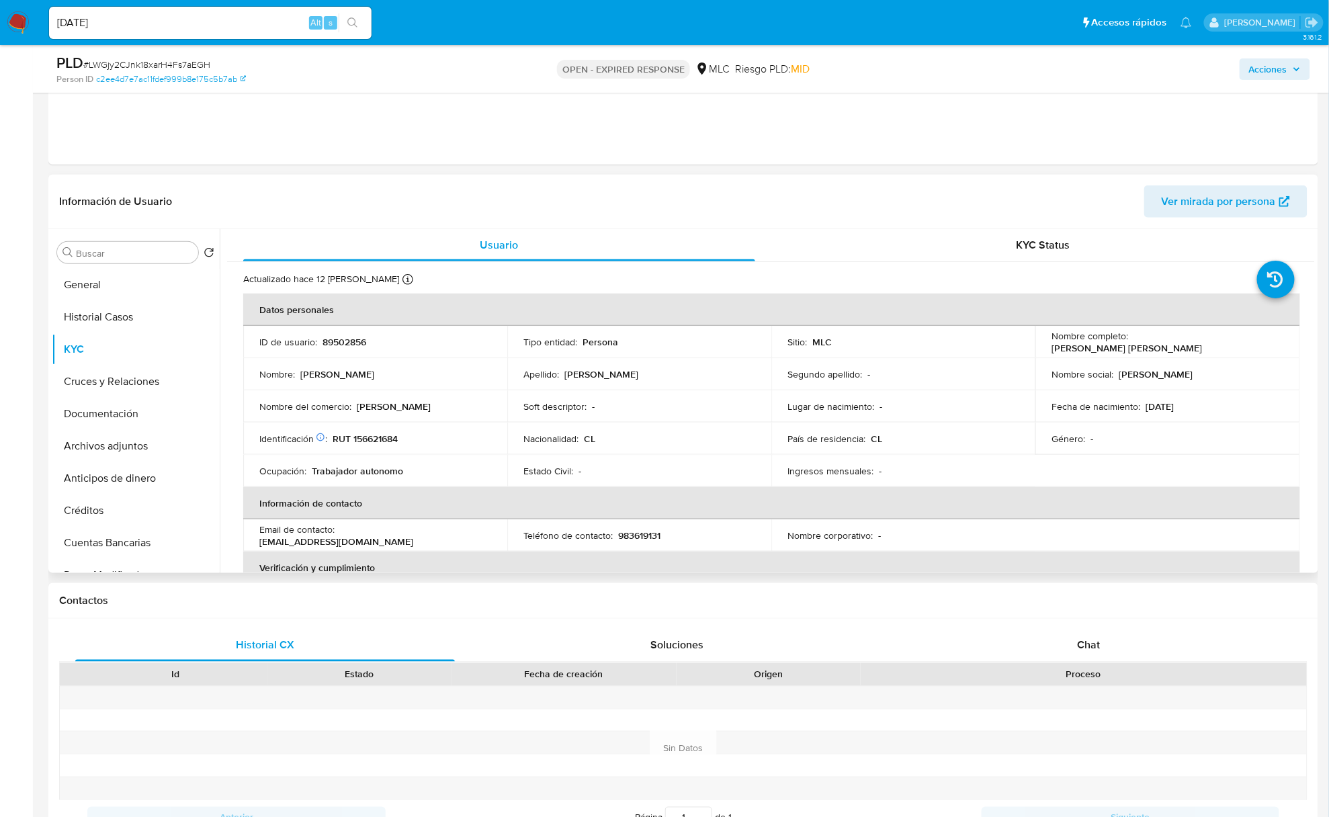
click at [374, 446] on td "Identificación Nº de serie: 519303927 : RUT 156621684" at bounding box center [375, 439] width 264 height 32
click at [374, 442] on p "RUT 156621684" at bounding box center [365, 439] width 65 height 12
copy p "156621684"
click at [374, 442] on p "RUT 156621684" at bounding box center [365, 439] width 65 height 12
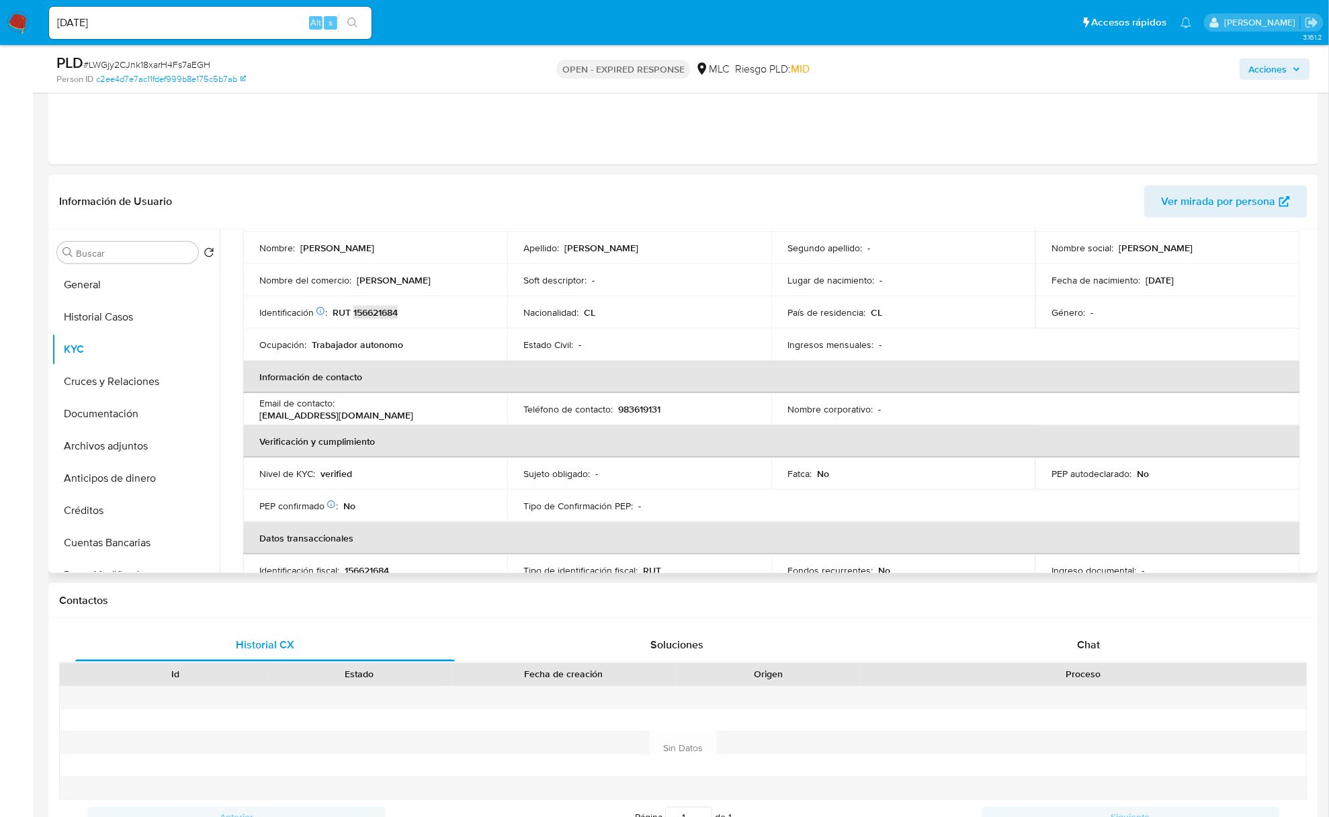
scroll to position [0, 0]
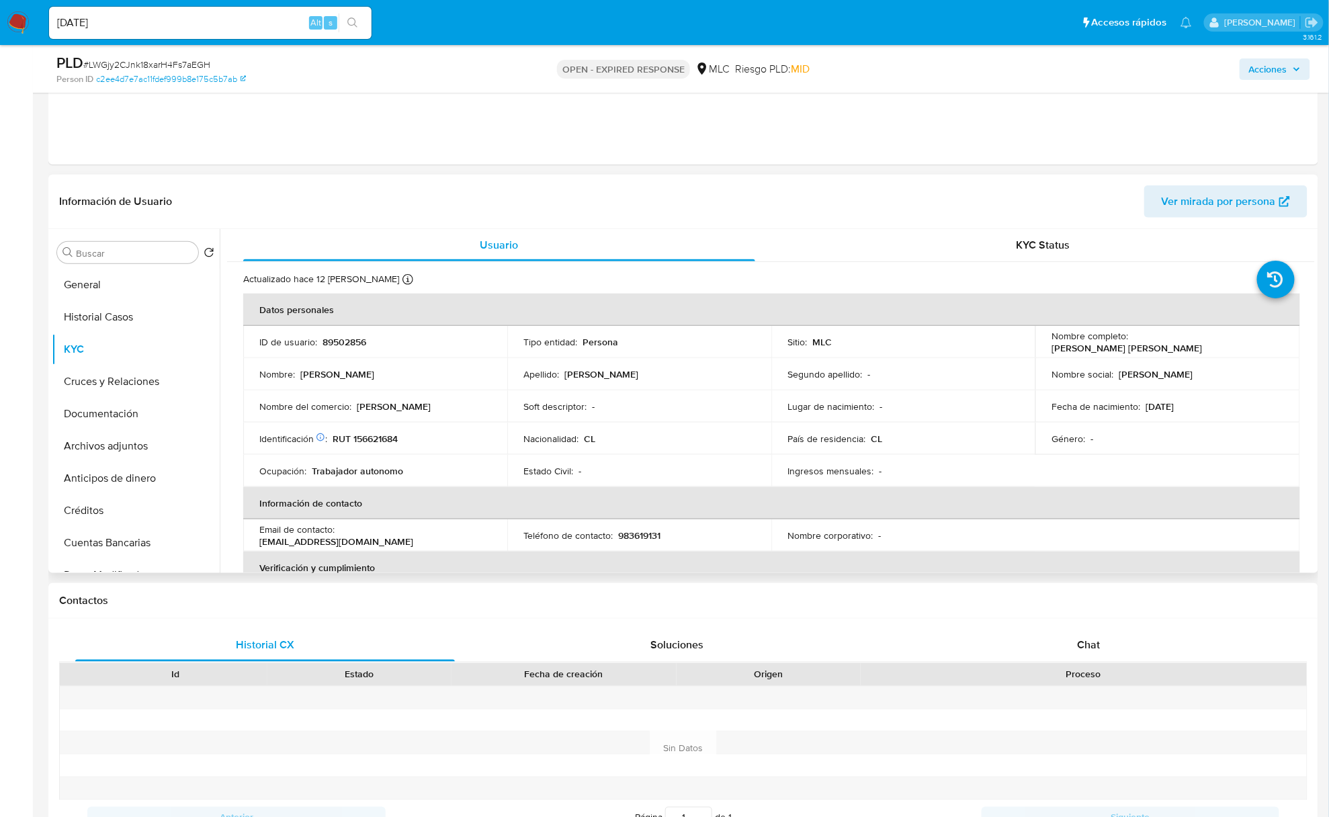
click at [425, 427] on td "Identificación Nº de serie: 519303927 : RUT 156621684" at bounding box center [375, 439] width 264 height 32
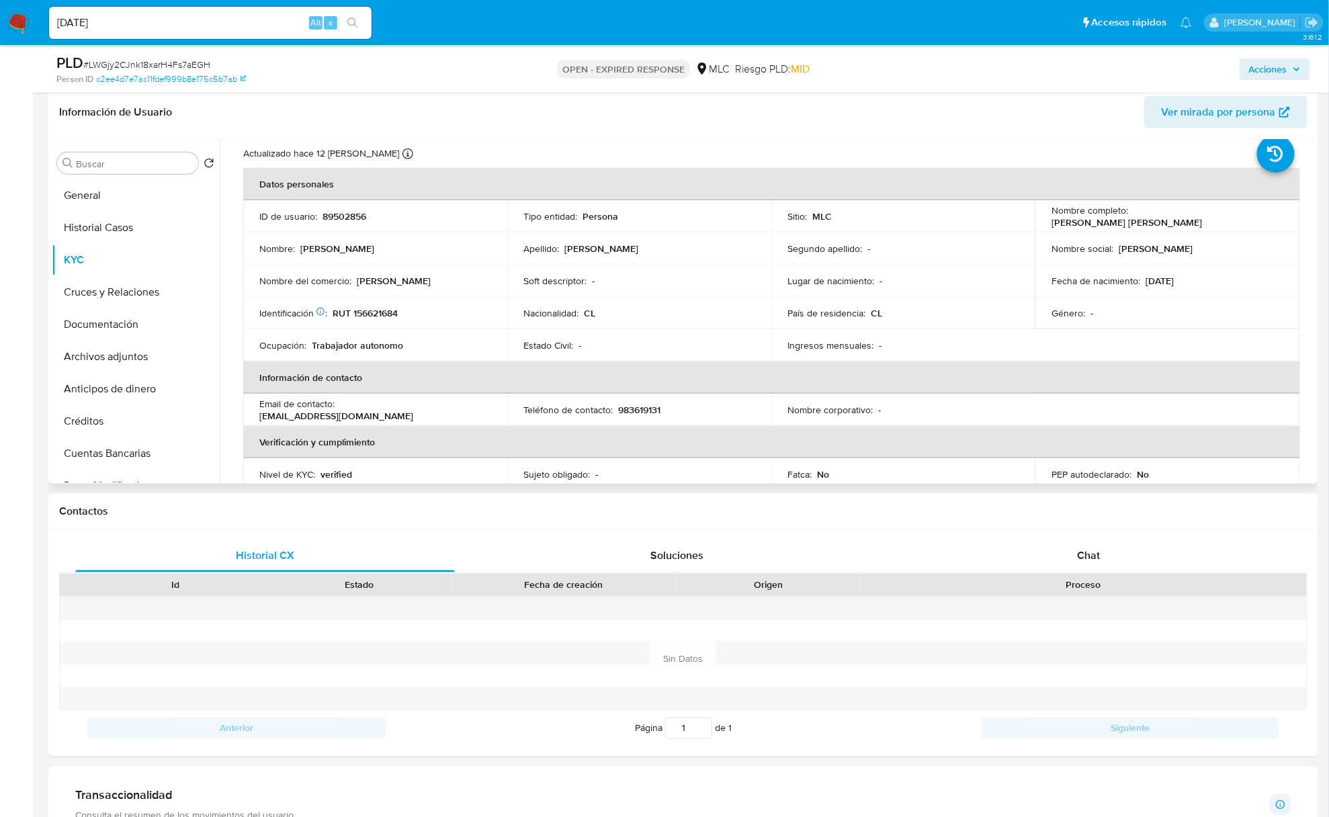
scroll to position [42, 0]
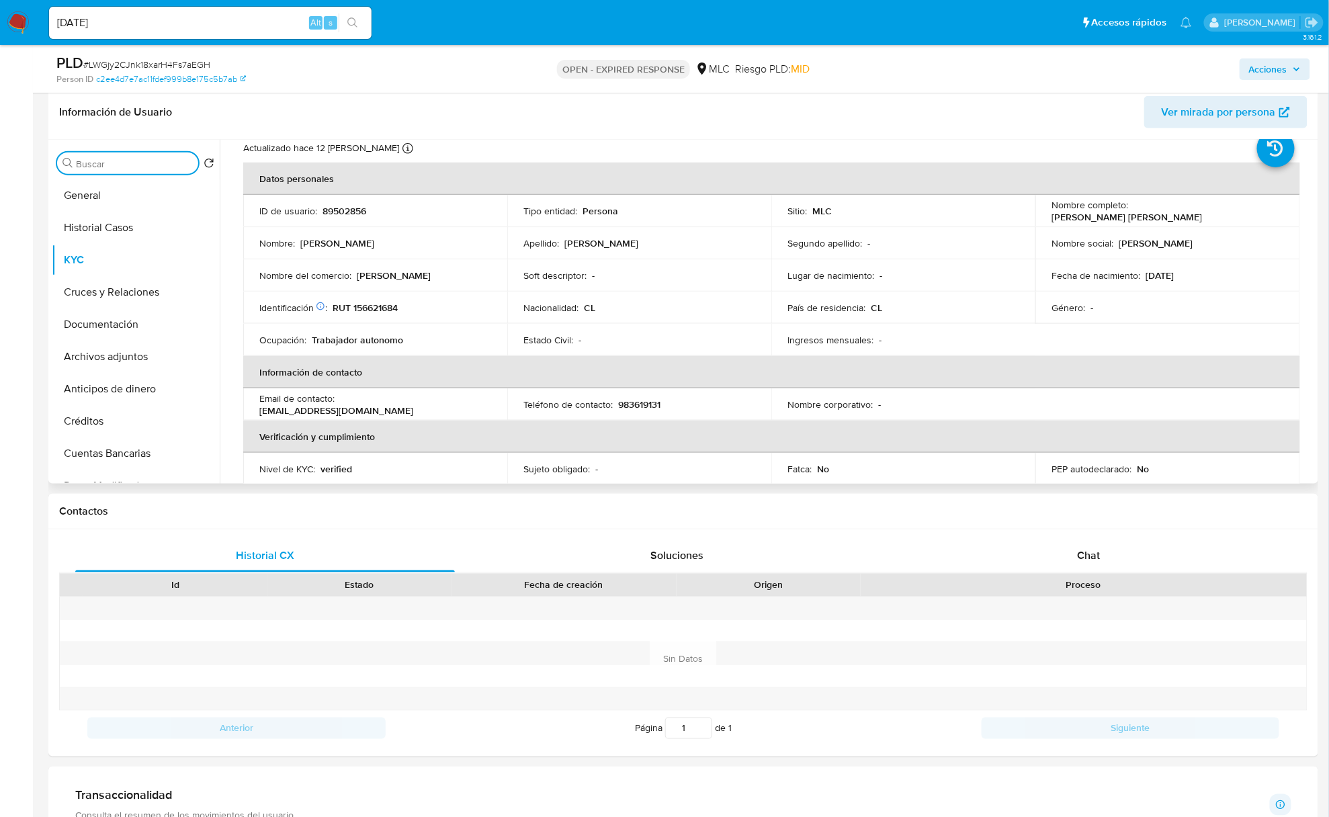
click at [117, 165] on input "Buscar" at bounding box center [134, 164] width 117 height 12
type input "cr"
click at [113, 226] on button "Cruces y Relaciones" at bounding box center [130, 228] width 157 height 32
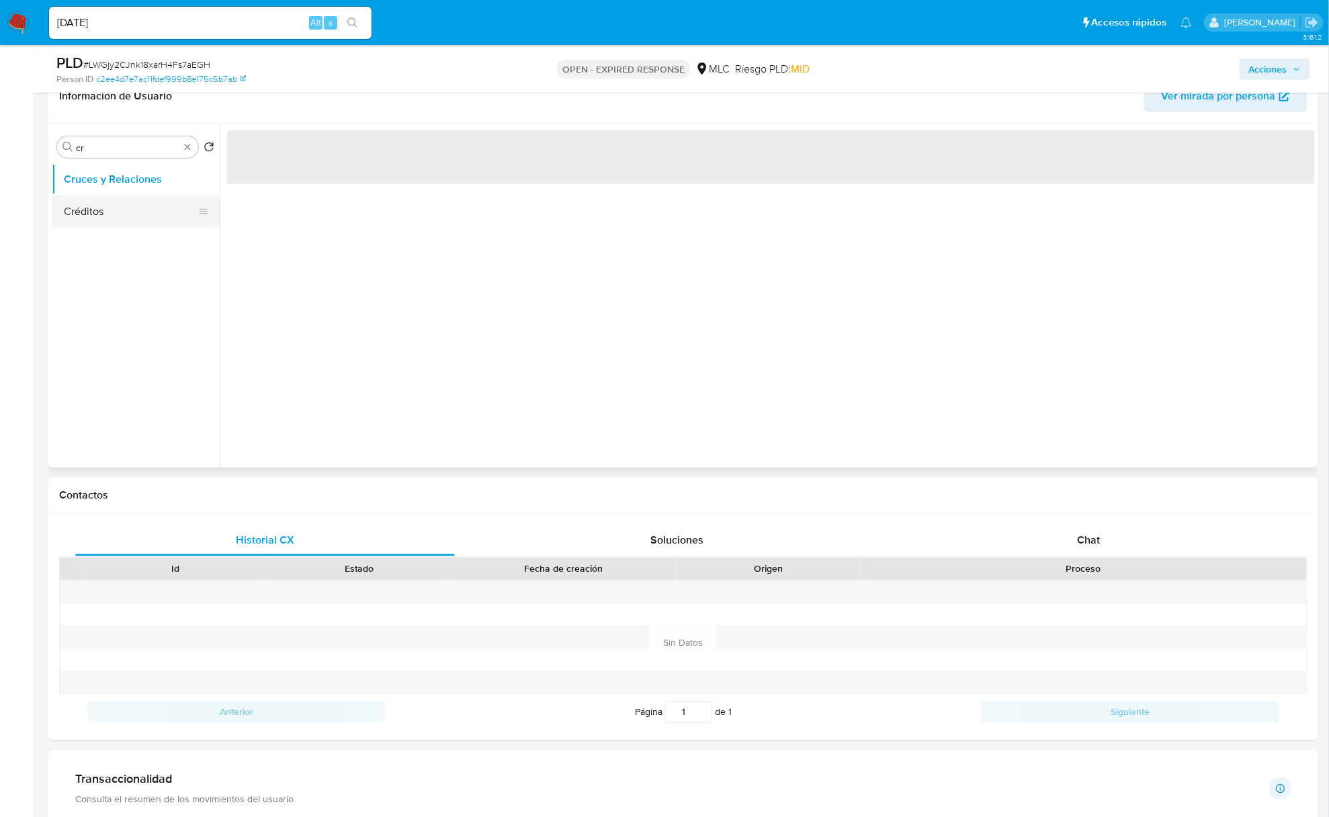
scroll to position [0, 0]
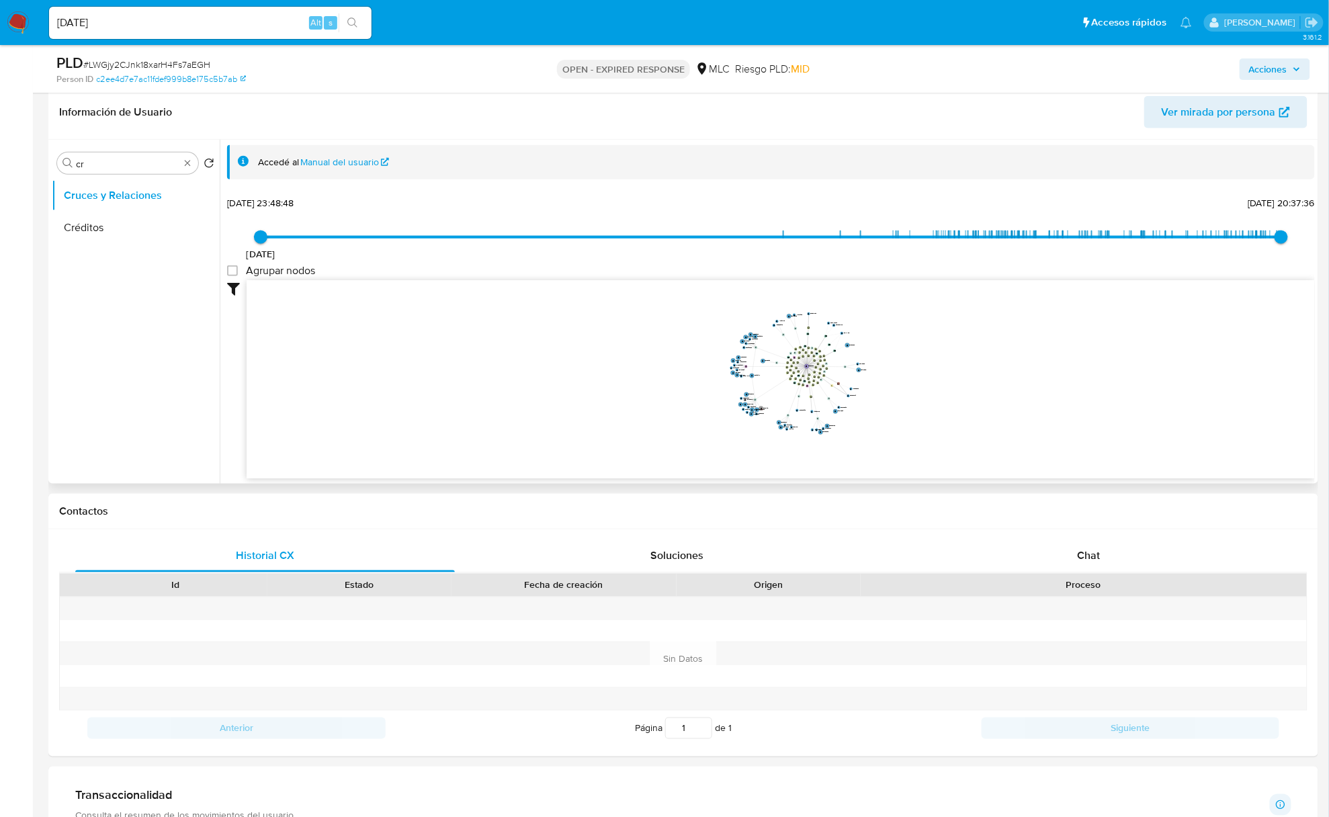
drag, startPoint x: 840, startPoint y: 404, endPoint x: 786, endPoint y: 385, distance: 56.9
click at [786, 385] on icon "device-65d5110e3905c213dfd357d1  user-89502856  89502856 device-63322eea08813…" at bounding box center [781, 377] width 1068 height 195
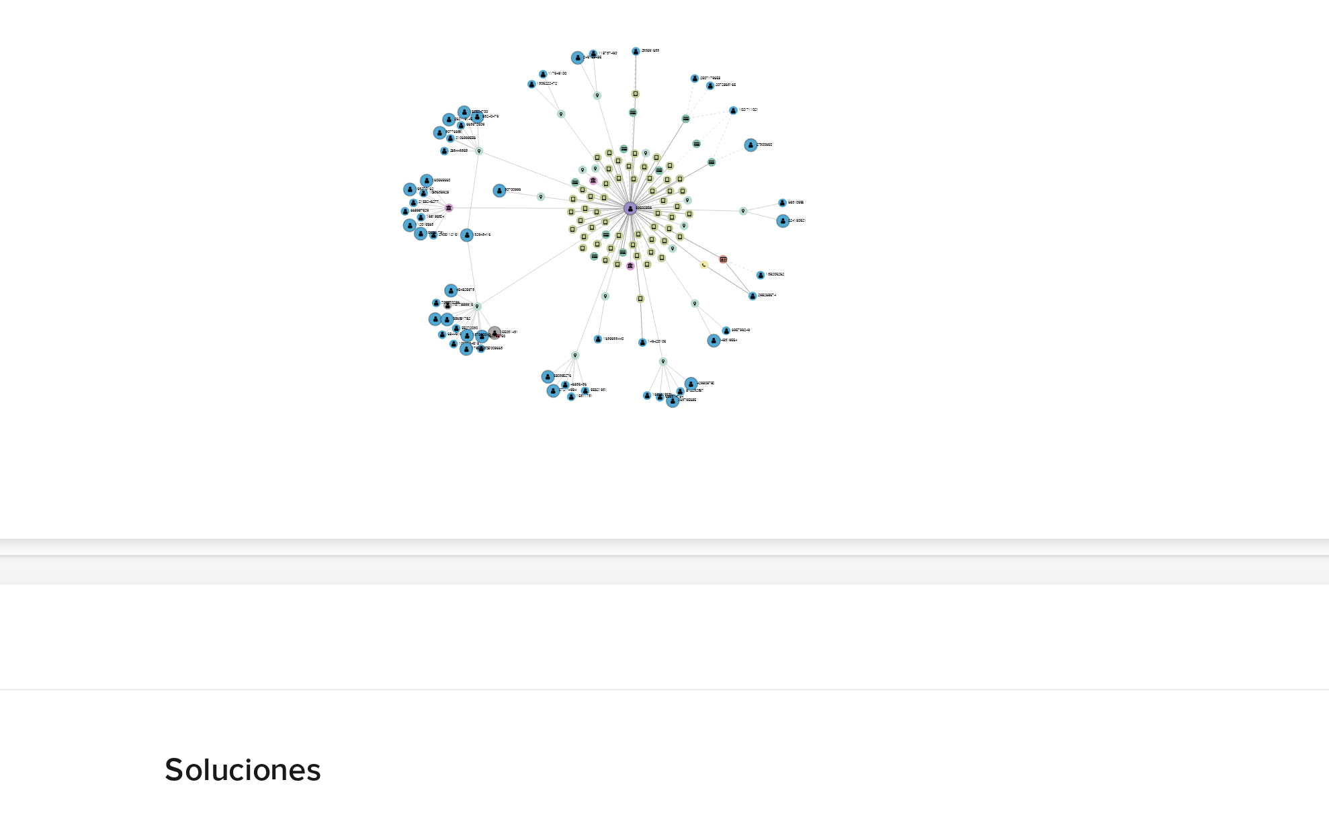
scroll to position [447, 0]
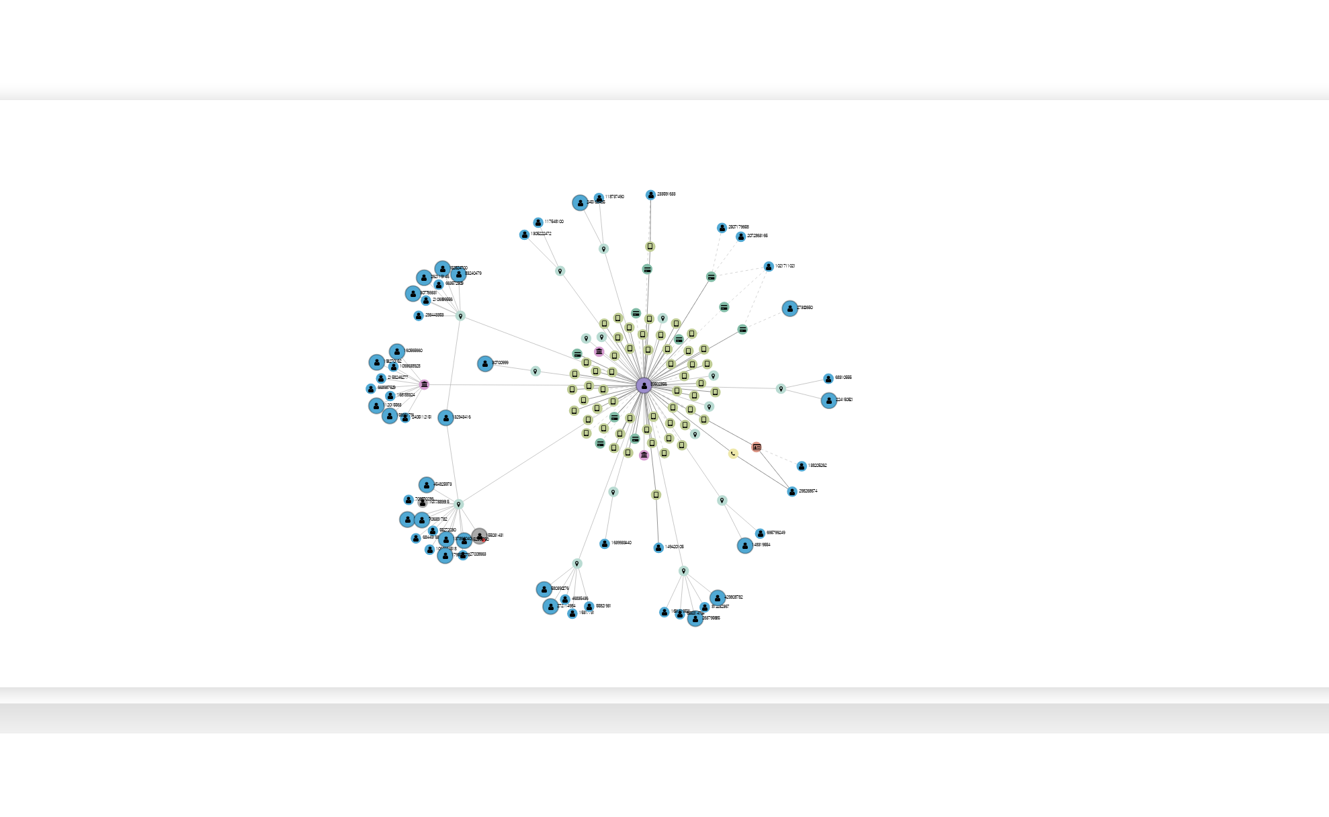
drag, startPoint x: 924, startPoint y: 517, endPoint x: 944, endPoint y: 437, distance: 82.3
click at [944, 437] on icon "device-65d5110e3905c213dfd357d1  user-89502856  89502856 device-63322eea08813…" at bounding box center [781, 377] width 1068 height 195
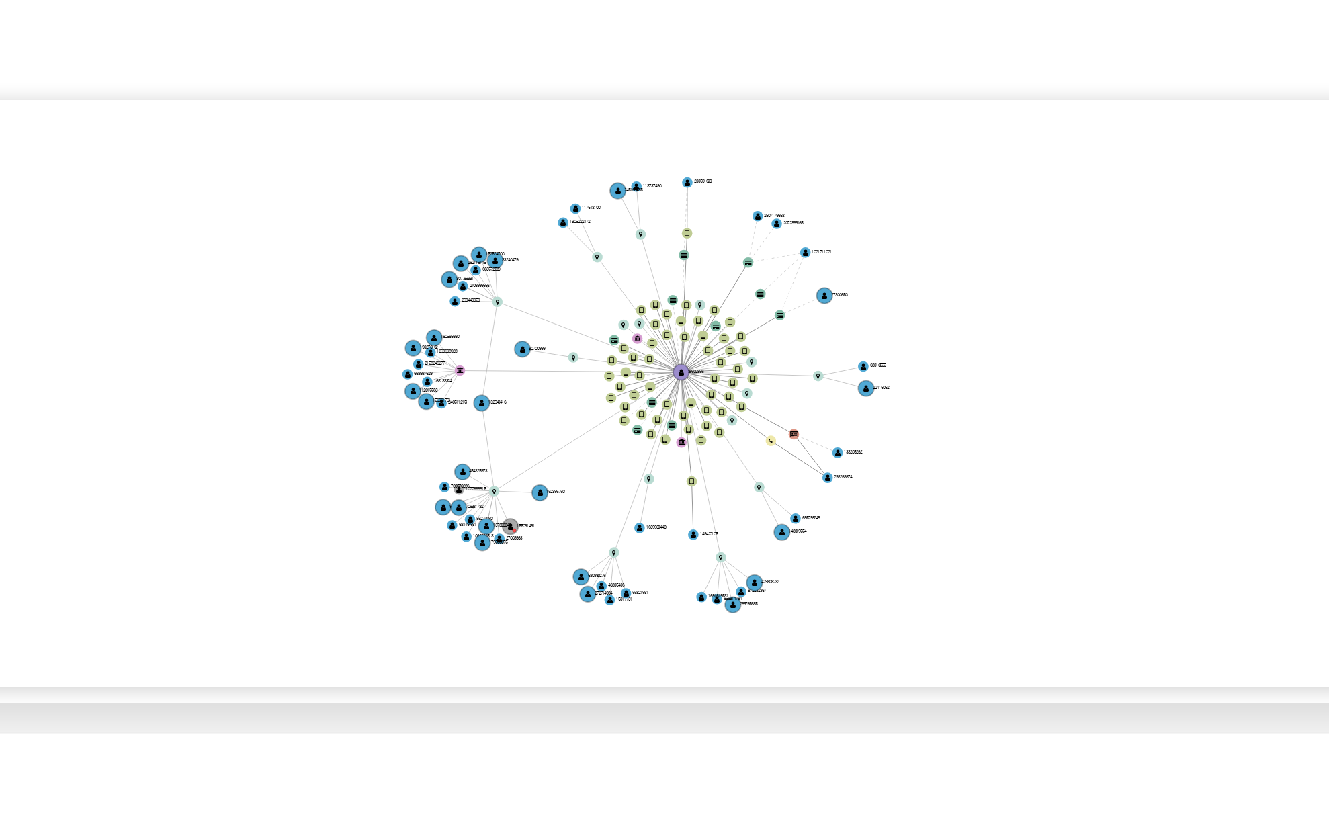
drag, startPoint x: 769, startPoint y: 423, endPoint x: 783, endPoint y: 411, distance: 18.6
click at [783, 411] on text "152395750" at bounding box center [782, 411] width 7 height 3
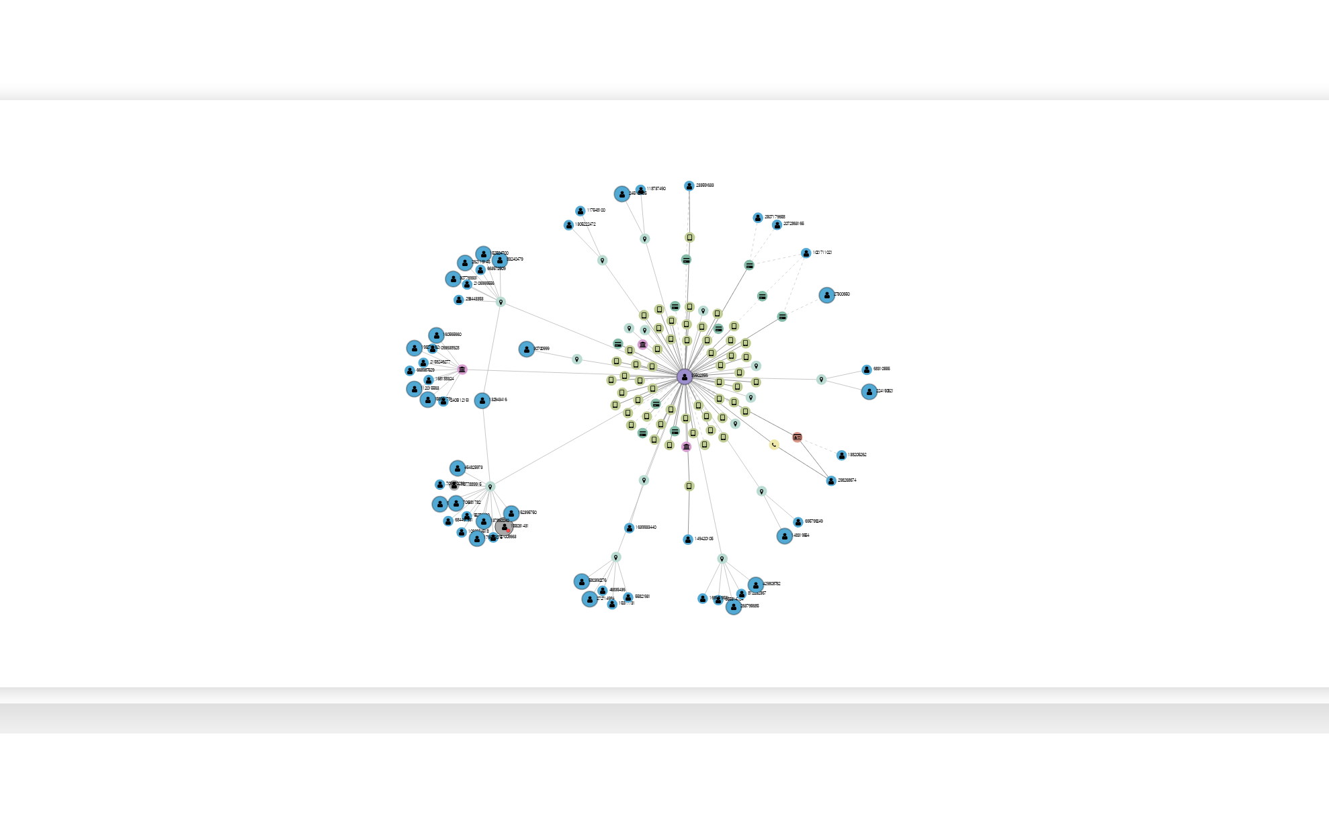
click at [765, 426] on circle at bounding box center [765, 424] width 6 height 6
click at [764, 426] on text "179555075" at bounding box center [760, 426] width 7 height 3
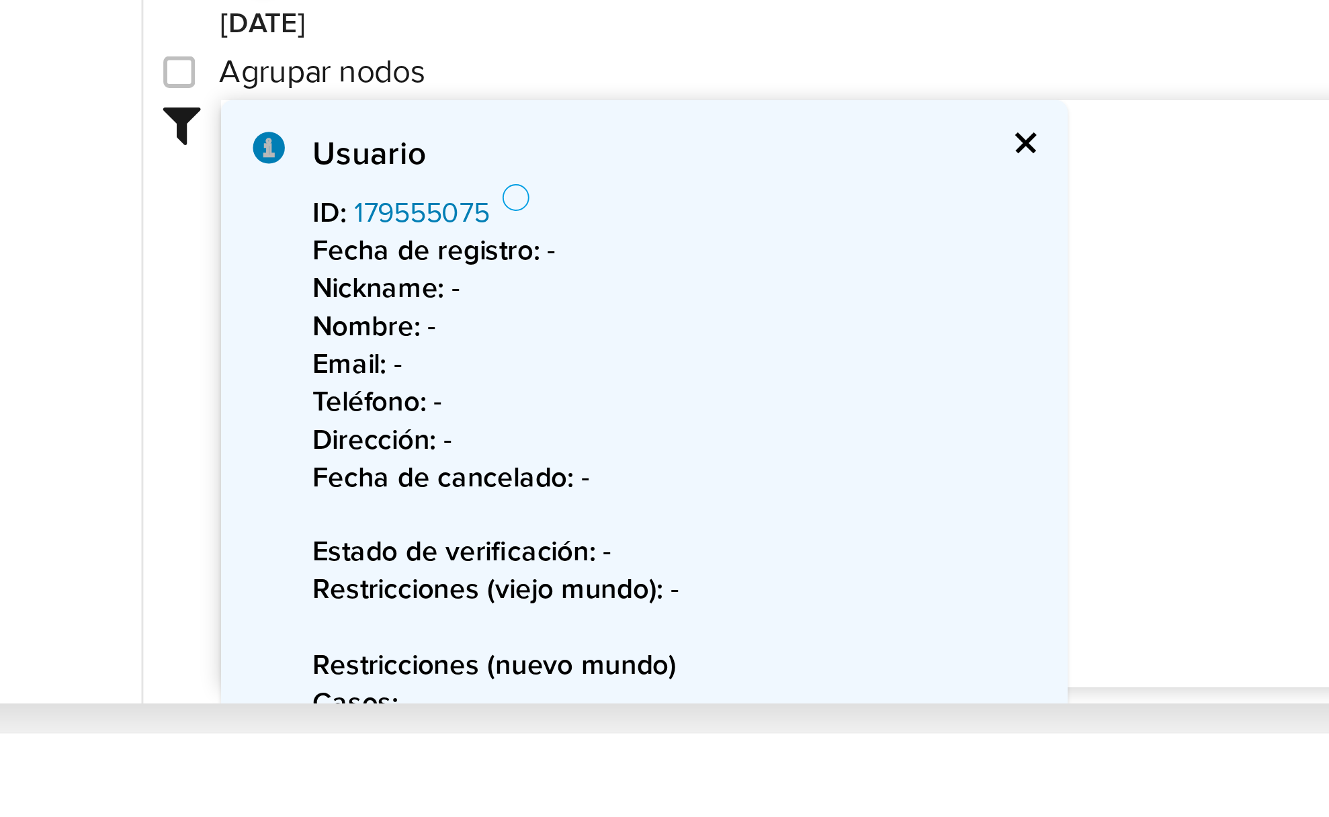
click at [312, 316] on link "179555075" at bounding box center [315, 317] width 46 height 13
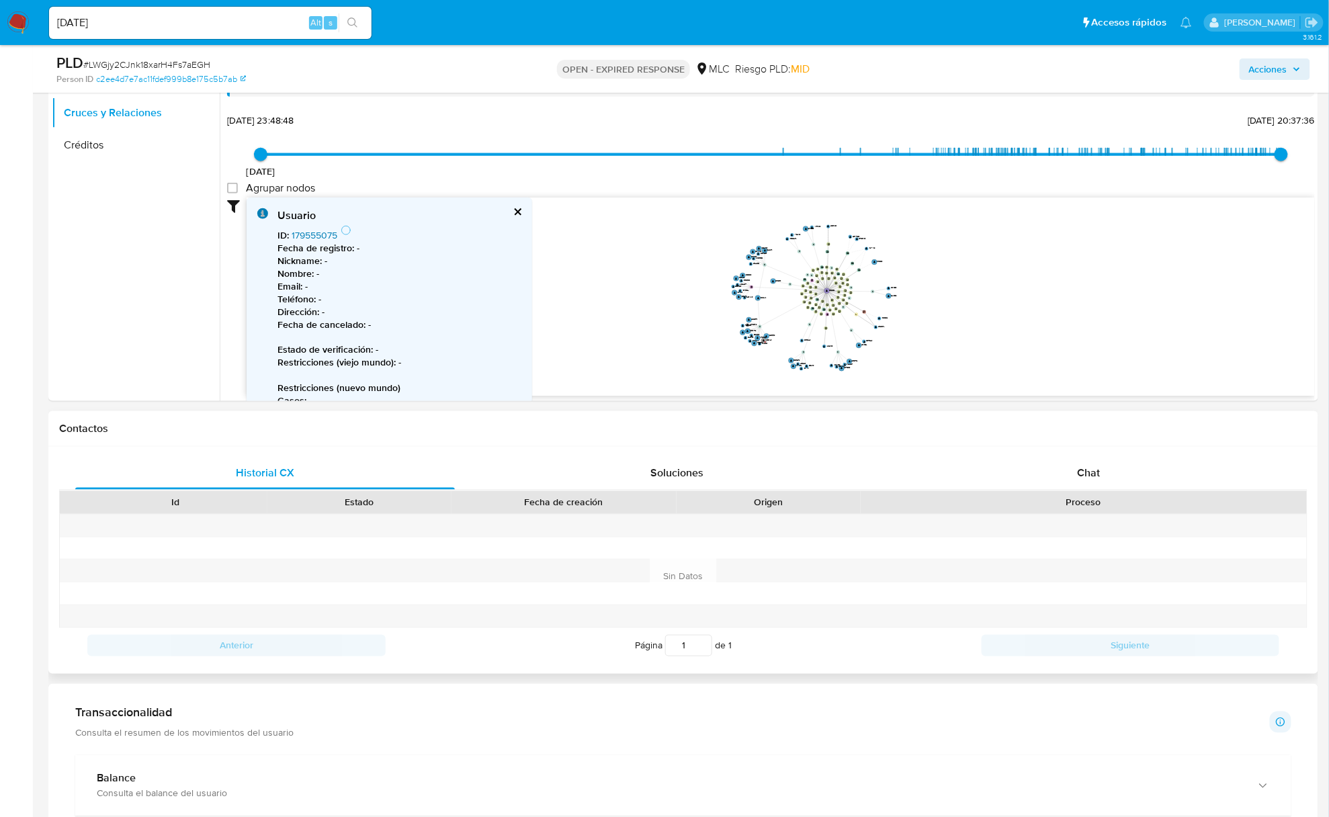
scroll to position [529, 0]
click at [1049, 484] on div "Chat" at bounding box center [1089, 474] width 380 height 32
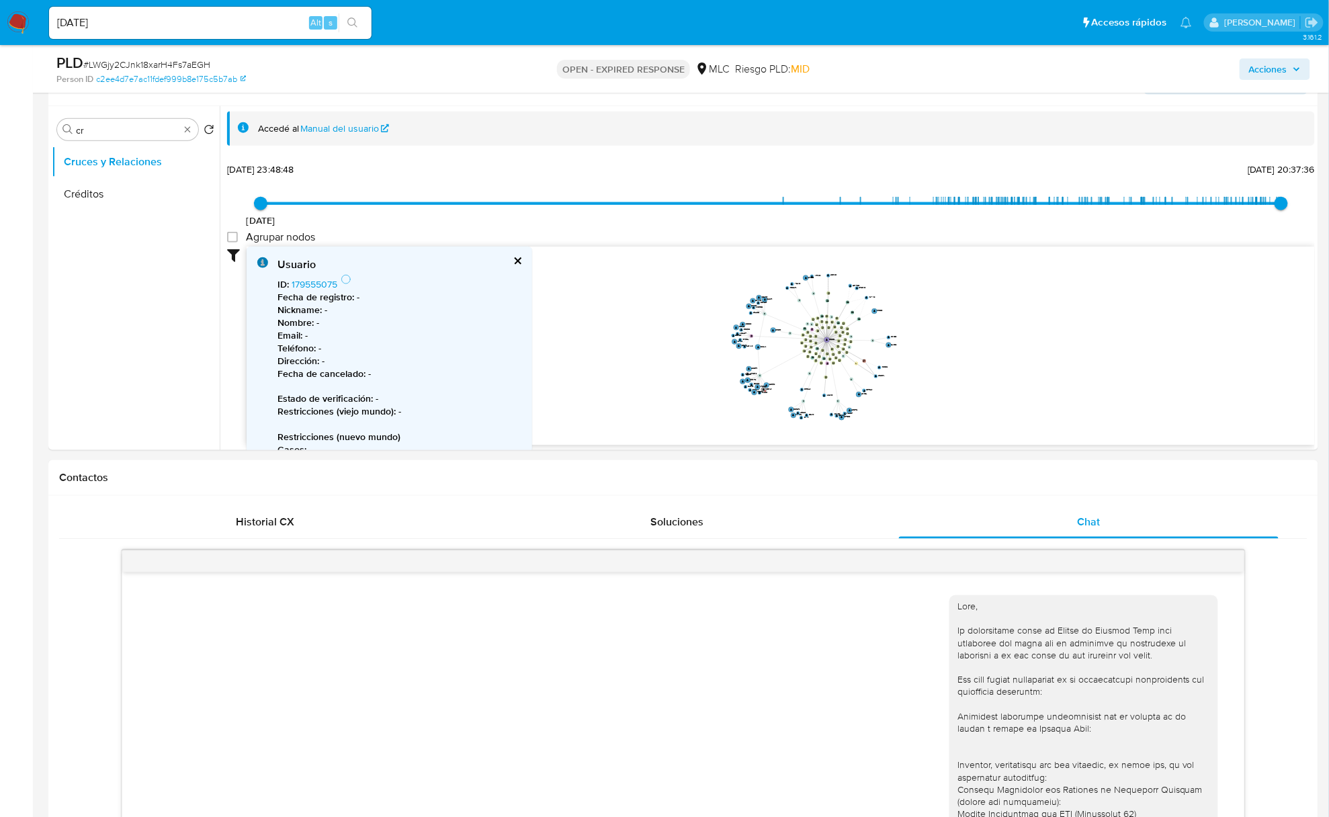
scroll to position [439, 0]
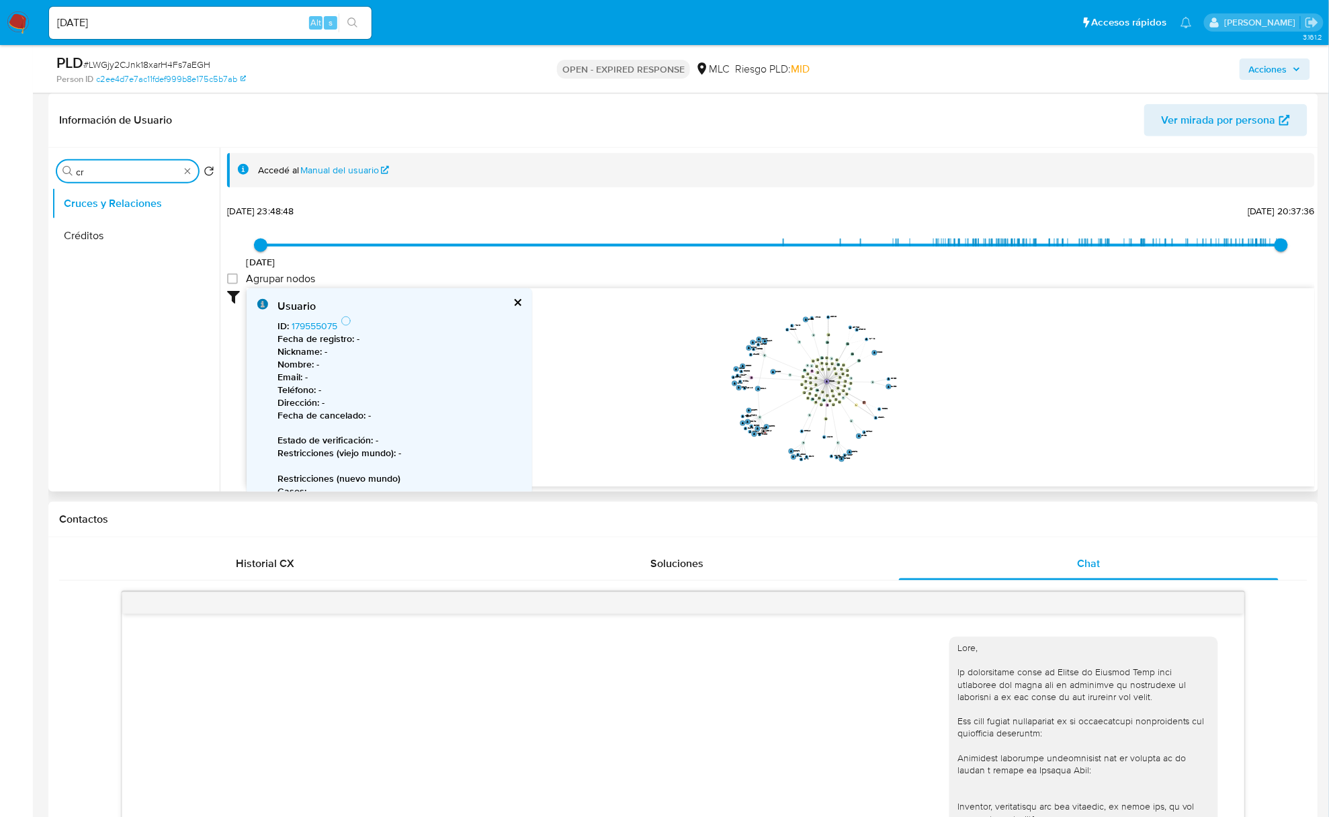
click at [114, 175] on input "cr" at bounding box center [127, 172] width 103 height 12
type input "doc"
click at [78, 228] on button "Documentación" at bounding box center [130, 236] width 157 height 32
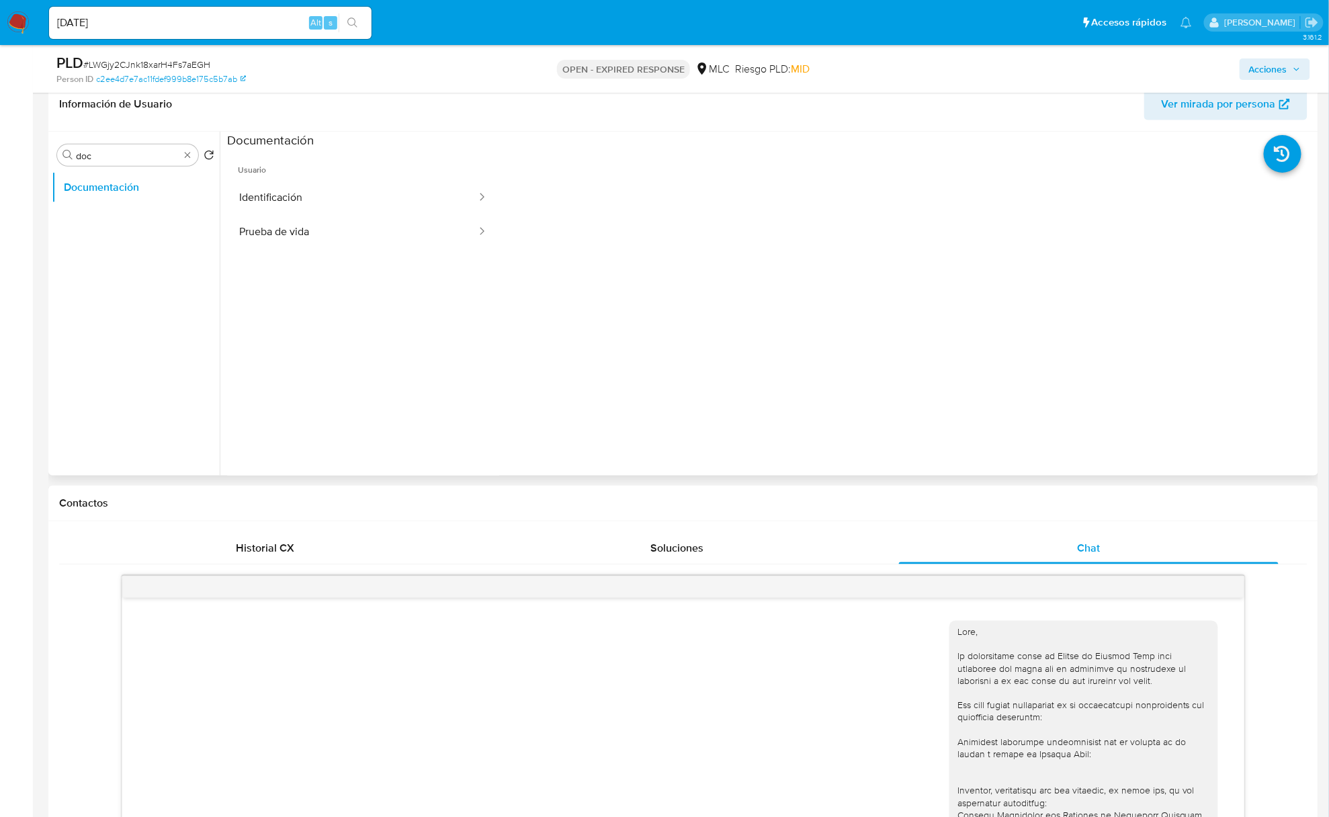
click at [326, 178] on span "Usuario" at bounding box center [363, 164] width 272 height 32
click at [335, 239] on button "Prueba de vida" at bounding box center [352, 232] width 251 height 34
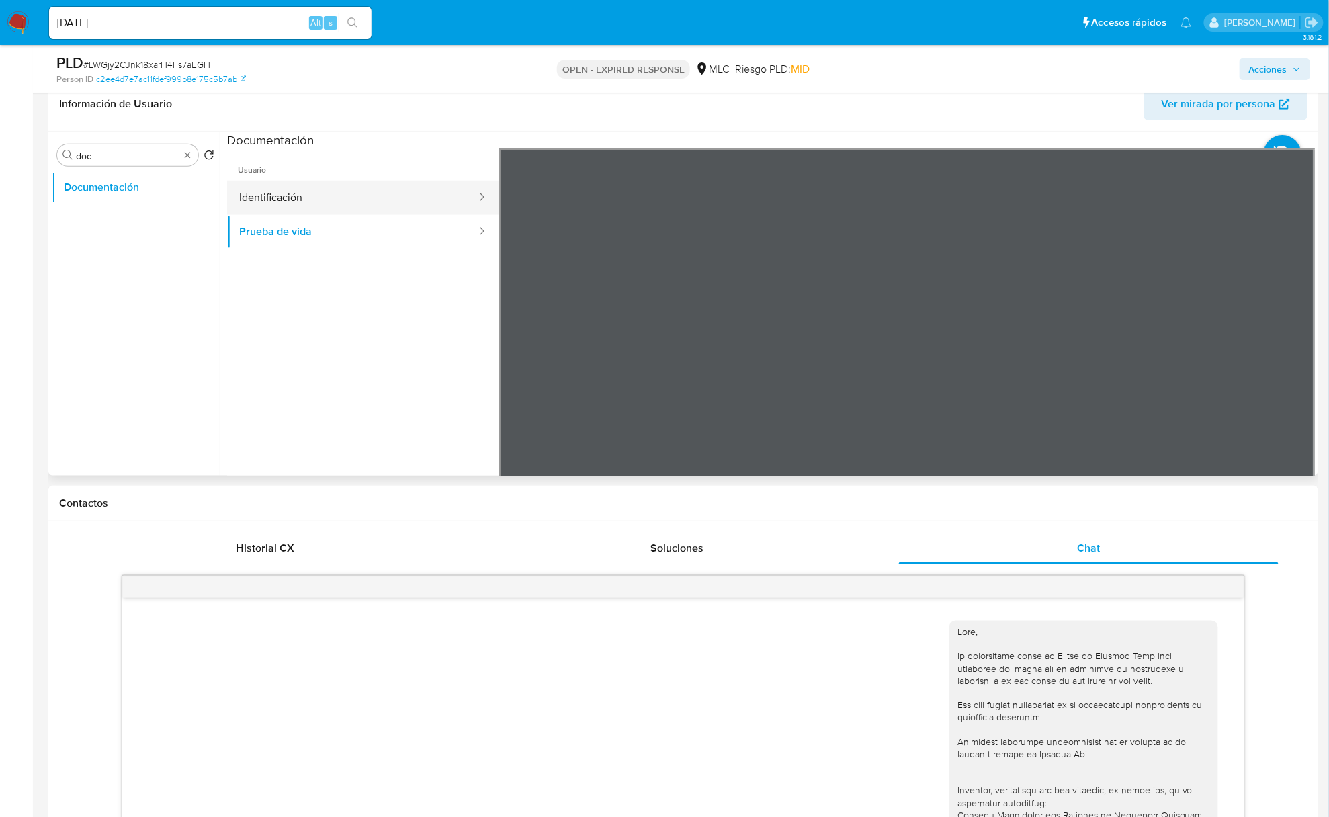
click at [347, 210] on button "Identificación" at bounding box center [352, 198] width 251 height 34
click at [293, 230] on button "Prueba de vida" at bounding box center [352, 232] width 251 height 34
click at [280, 192] on button "Identificación" at bounding box center [352, 198] width 251 height 34
click at [1296, 365] on icon at bounding box center [1297, 366] width 27 height 27
click at [517, 371] on icon at bounding box center [515, 366] width 8 height 13
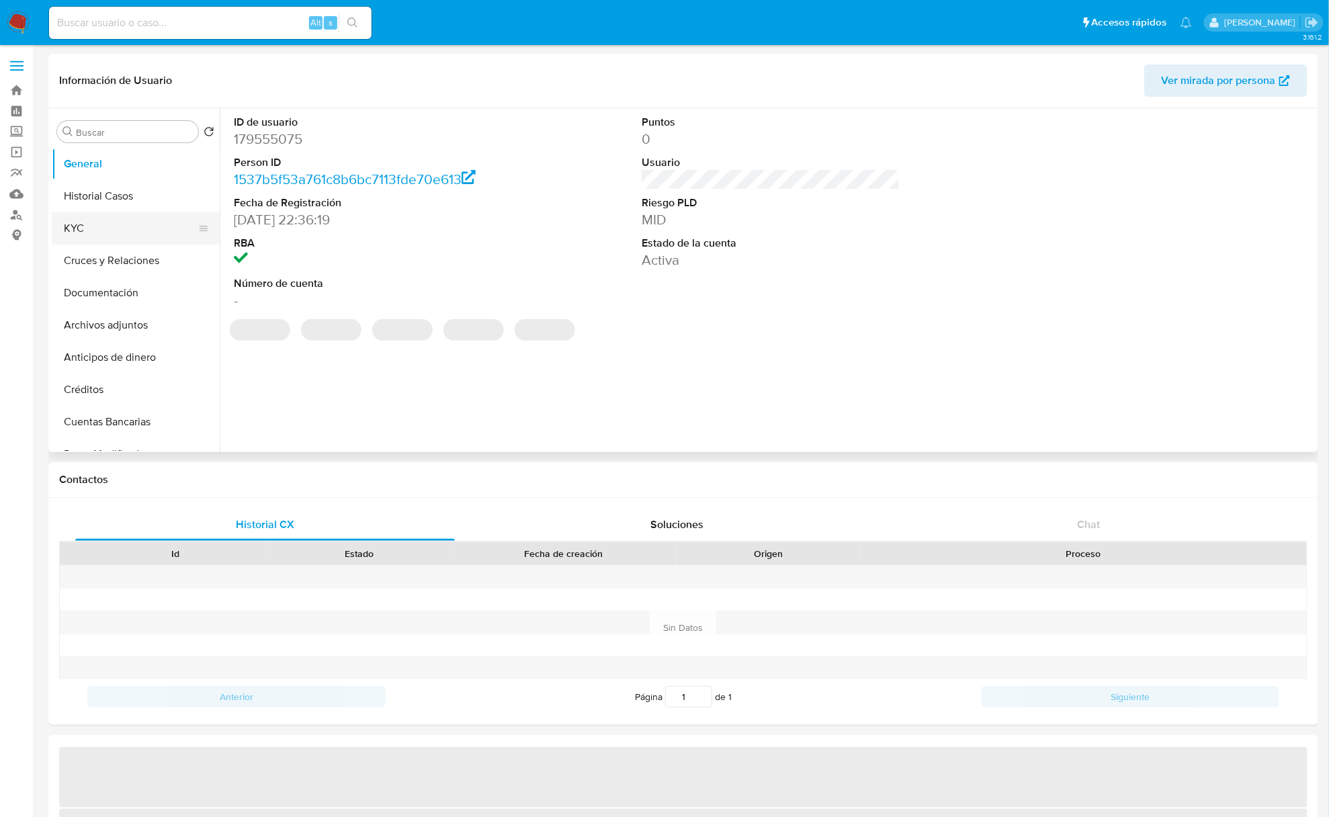
select select "10"
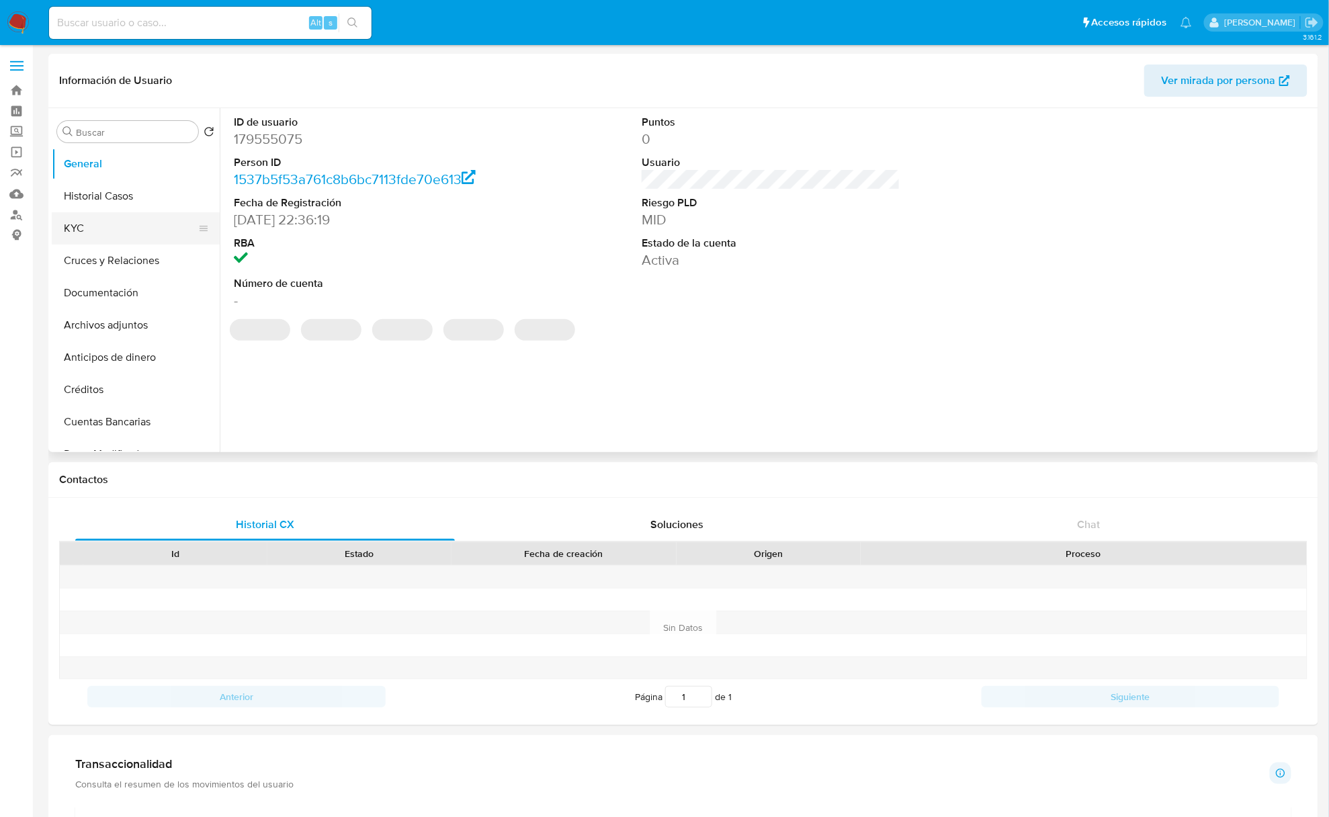
click at [81, 230] on button "KYC" at bounding box center [130, 228] width 157 height 32
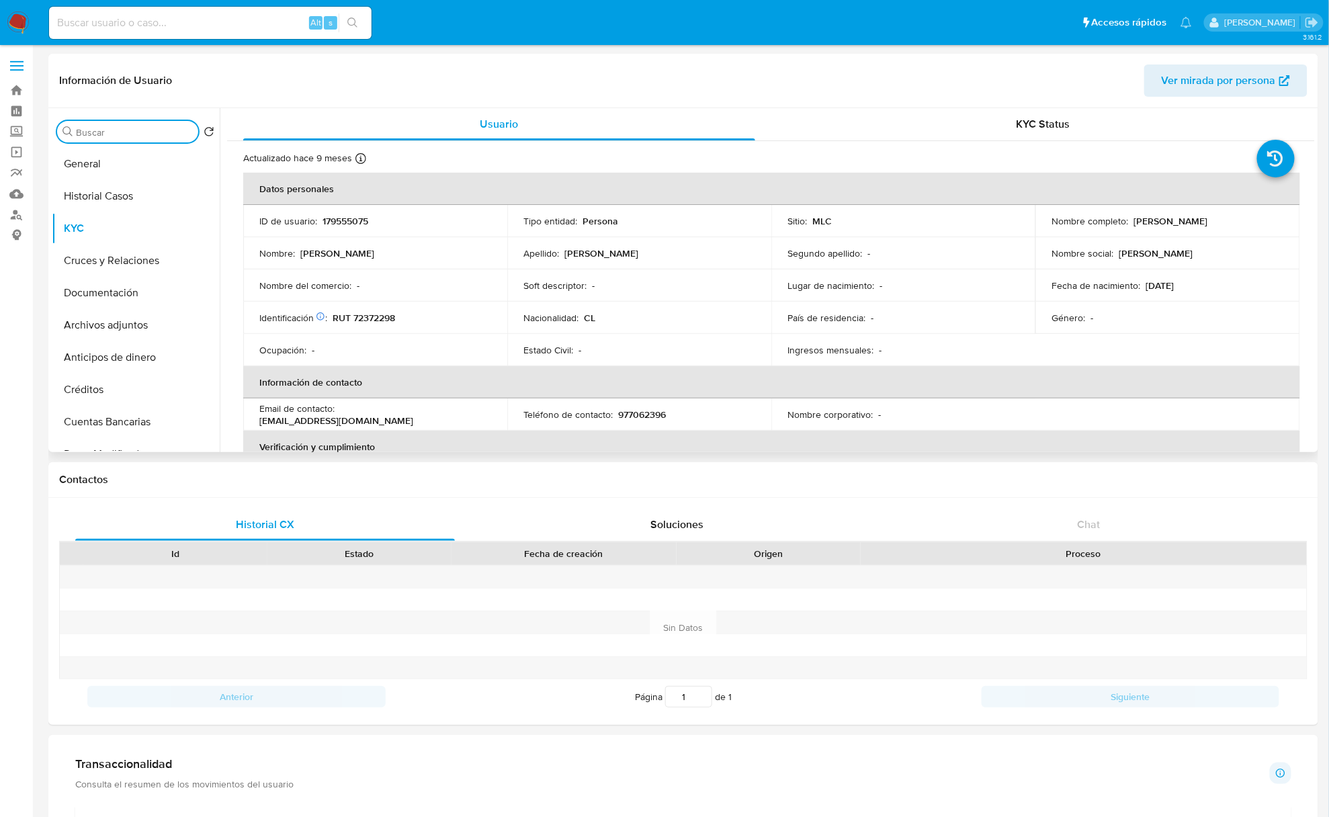
click at [165, 133] on input "Buscar" at bounding box center [134, 132] width 117 height 12
type input "res"
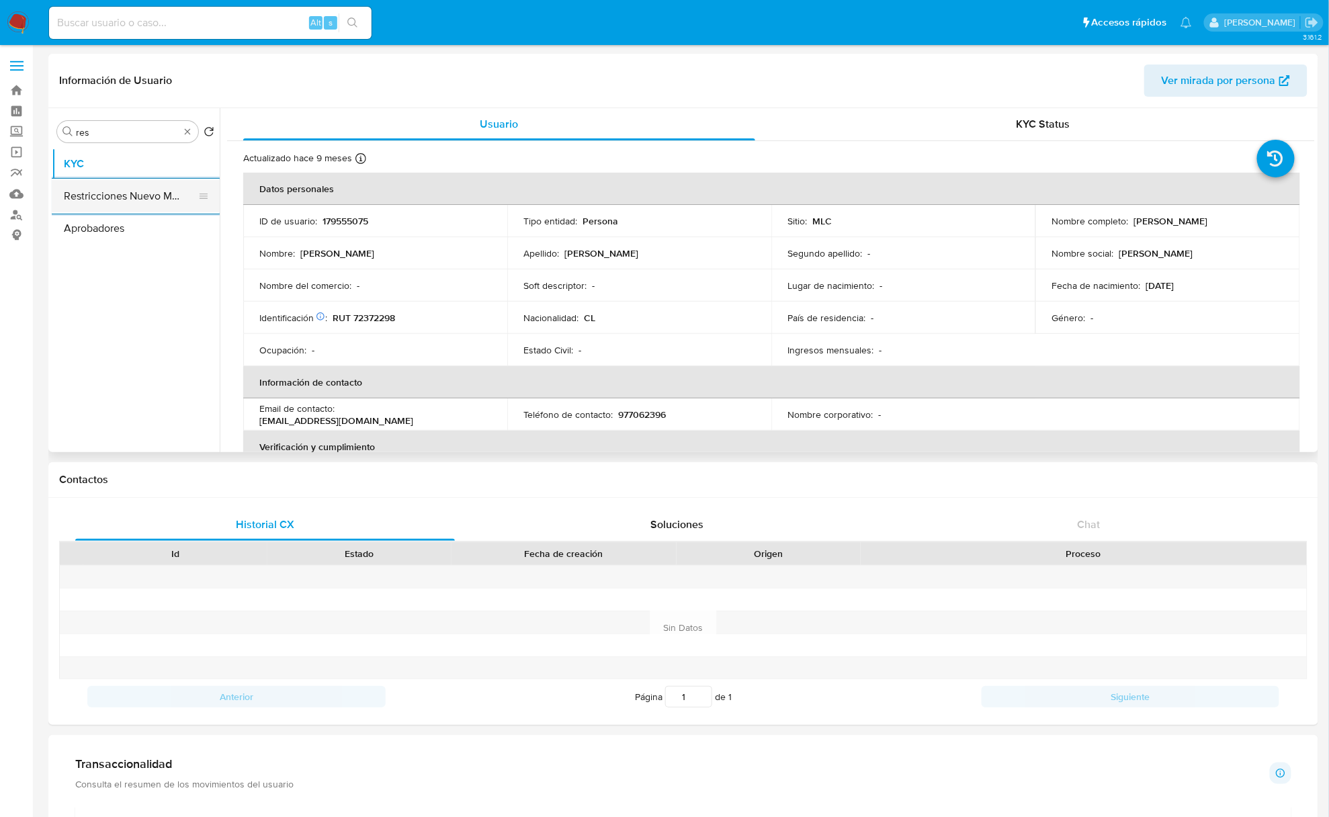
click at [133, 199] on button "Restricciones Nuevo Mundo" at bounding box center [130, 196] width 157 height 32
